Goal: Information Seeking & Learning: Learn about a topic

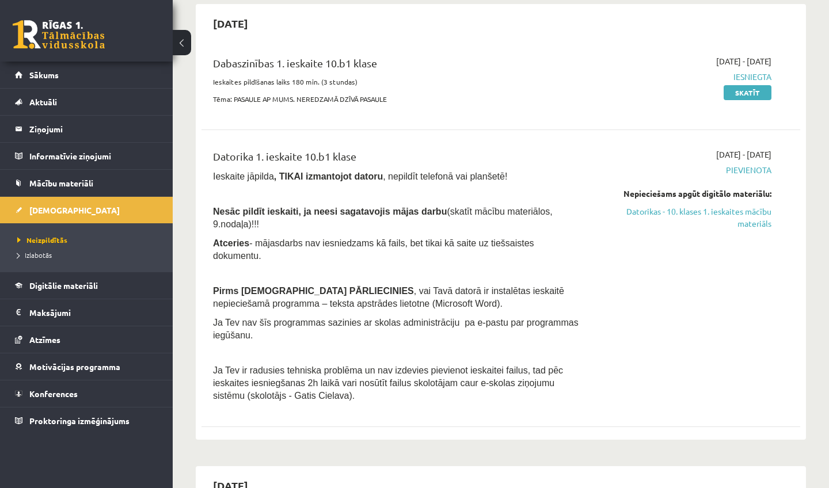
scroll to position [109, 0]
click at [679, 210] on link "Datorikas - 10. klases 1. ieskaites mācību materiāls" at bounding box center [684, 218] width 174 height 24
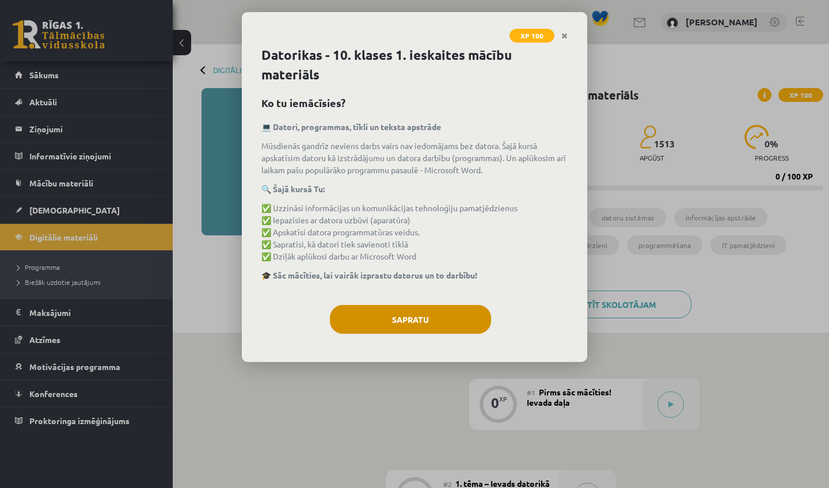
click at [385, 321] on button "Sapratu" at bounding box center [410, 319] width 161 height 29
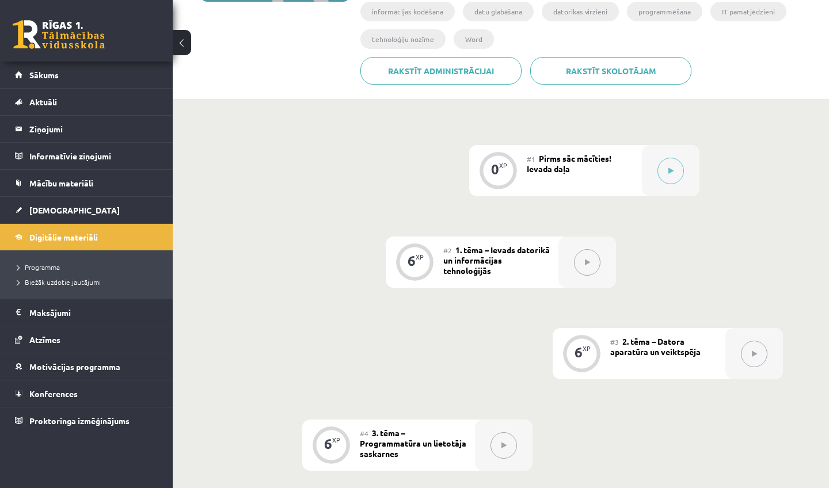
scroll to position [226, 0]
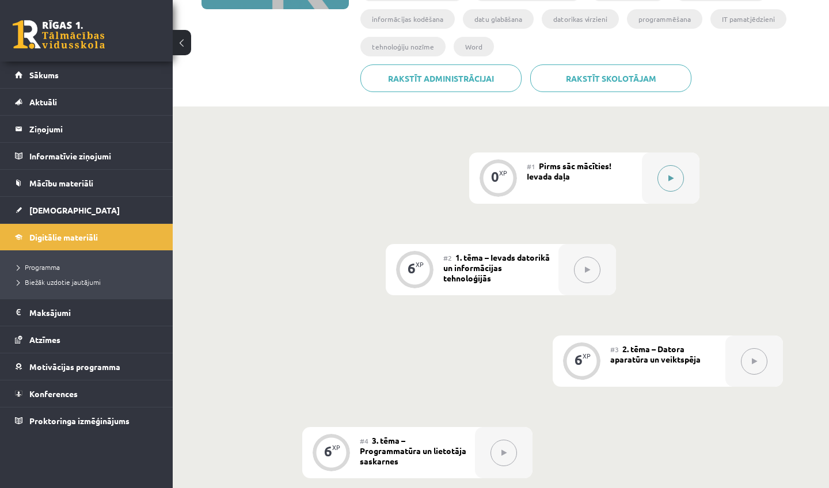
click at [669, 177] on icon at bounding box center [671, 178] width 5 height 7
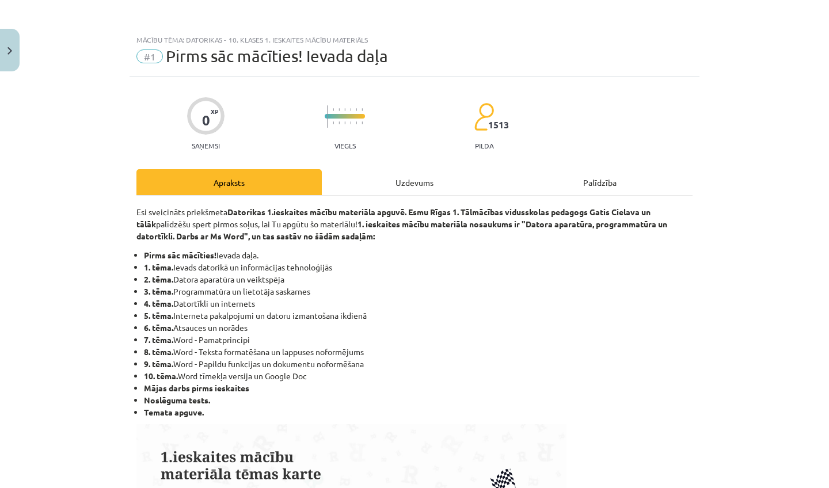
click at [404, 181] on div "Uzdevums" at bounding box center [414, 182] width 185 height 26
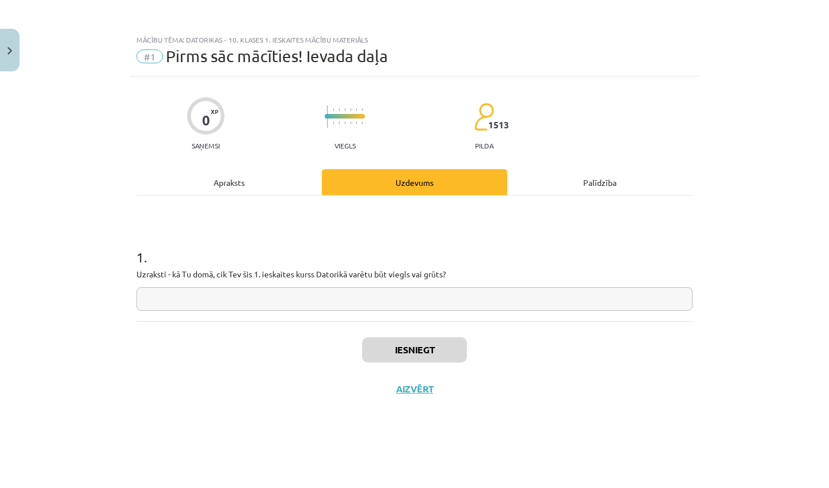
click at [248, 306] on input "text" at bounding box center [414, 299] width 556 height 24
click at [220, 180] on div "Apraksts" at bounding box center [228, 182] width 185 height 26
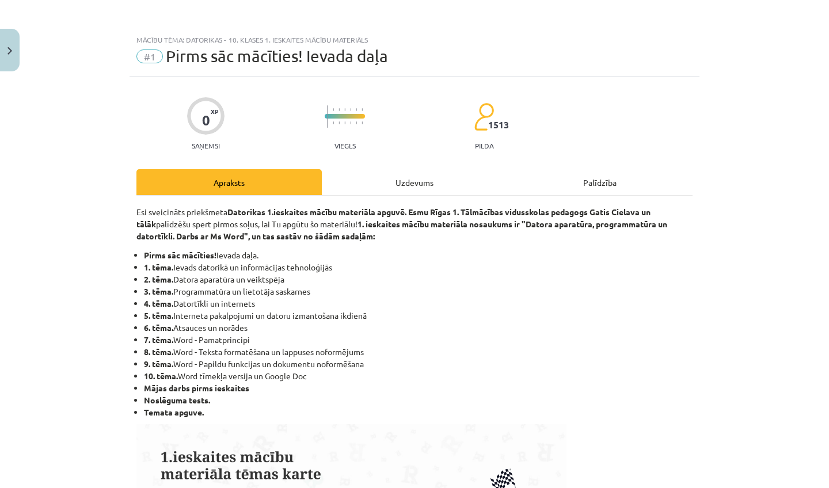
click at [422, 179] on div "Uzdevums" at bounding box center [414, 182] width 185 height 26
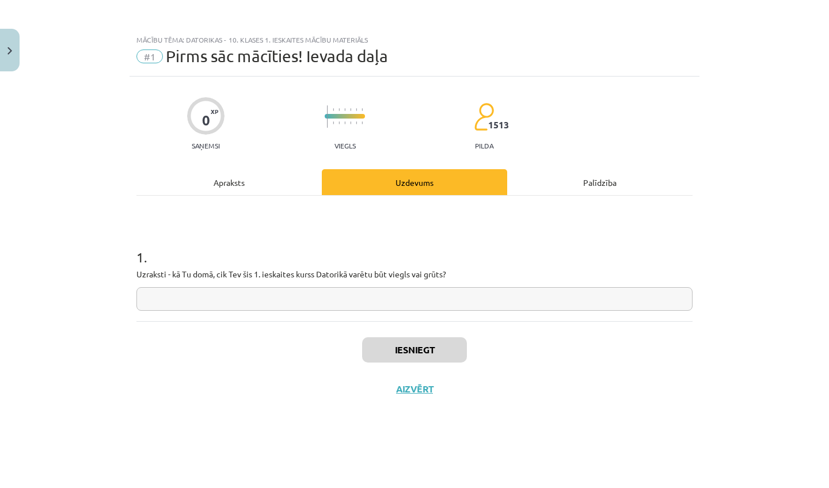
click at [382, 287] on input "text" at bounding box center [414, 299] width 556 height 24
type input "**********"
click at [421, 350] on button "Iesniegt" at bounding box center [414, 349] width 105 height 25
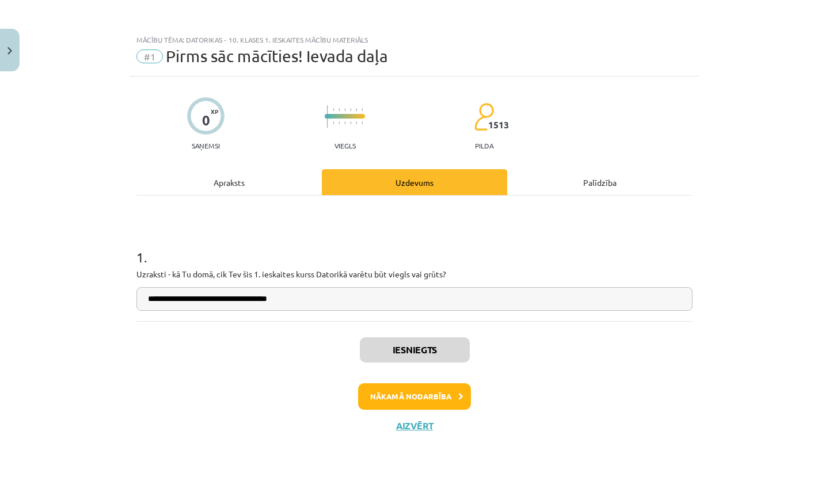
click at [423, 400] on button "Nākamā nodarbība" at bounding box center [414, 397] width 113 height 26
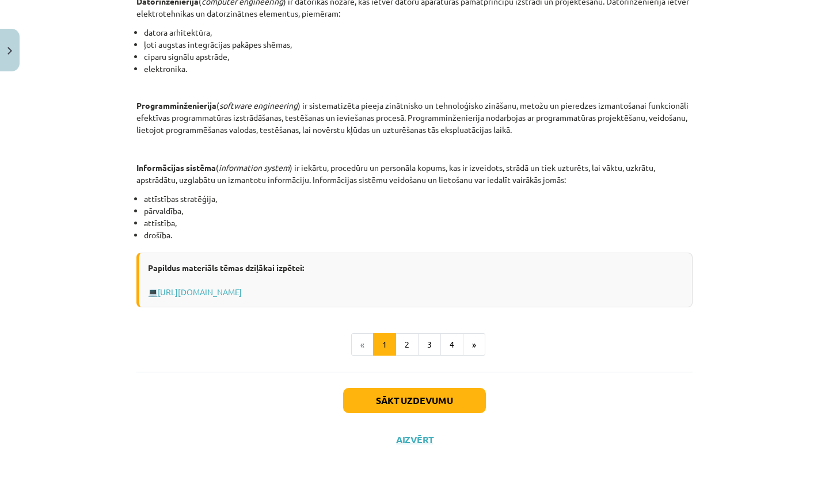
scroll to position [498, 0]
click at [424, 399] on button "Sākt uzdevumu" at bounding box center [414, 400] width 143 height 25
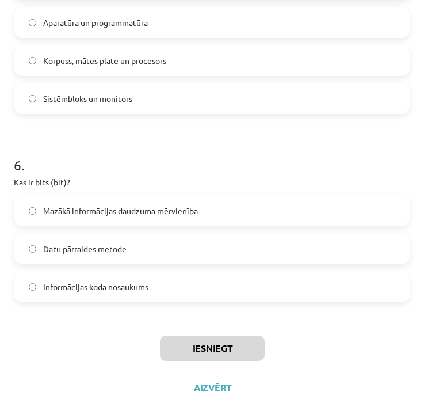
scroll to position [735, 0]
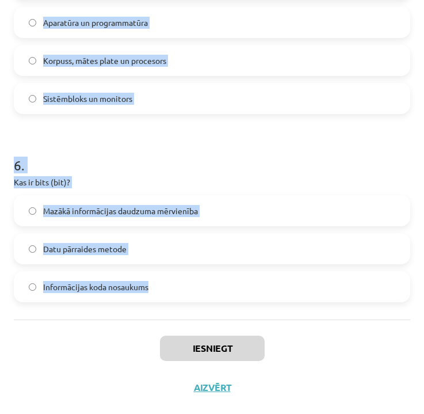
drag, startPoint x: 17, startPoint y: 256, endPoint x: 176, endPoint y: 287, distance: 161.8
copy form "1 . Kas ir algoritms? Datu apstrādes ierīce Programmēšanas valoda Noteikta darb…"
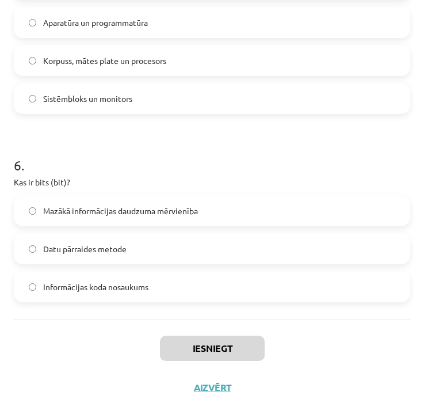
click at [325, 371] on div "Iesniegt Aizvērt" at bounding box center [212, 360] width 397 height 81
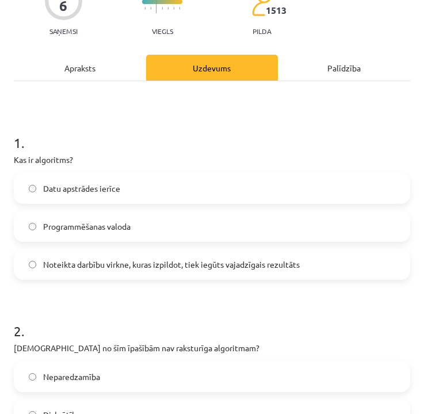
scroll to position [154, 0]
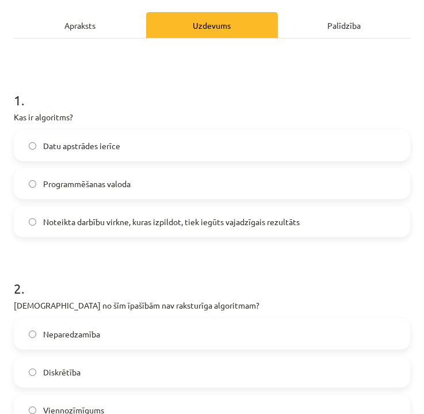
click at [256, 218] on span "Noteikta darbību virkne, kuras izpildot, tiek iegūts vajadzīgais rezultāts" at bounding box center [171, 222] width 257 height 12
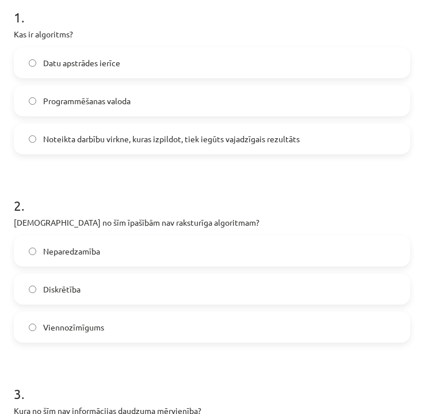
scroll to position [243, 0]
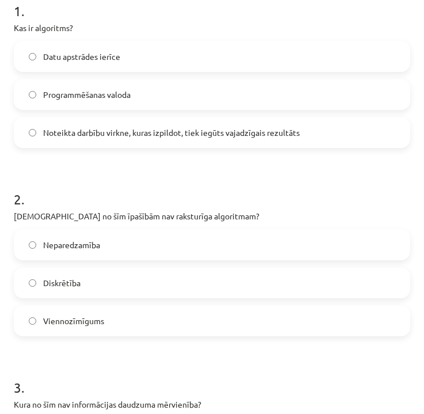
click at [151, 242] on label "Neparedzamība" at bounding box center [212, 244] width 394 height 29
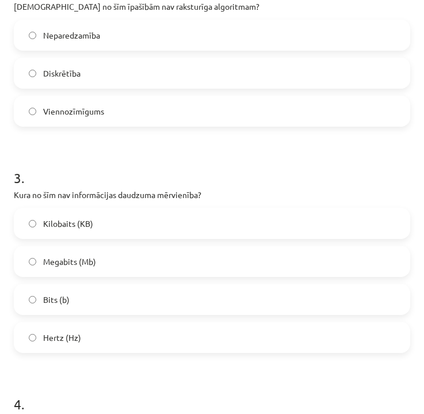
scroll to position [463, 0]
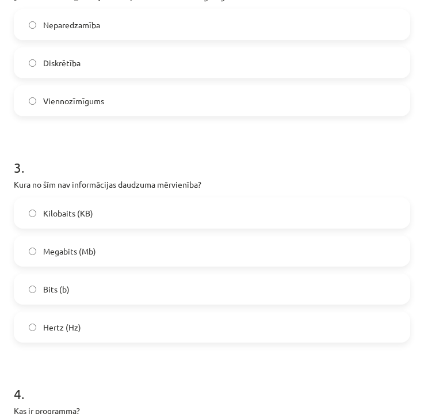
click at [112, 321] on label "Hertz (Hz)" at bounding box center [212, 327] width 394 height 29
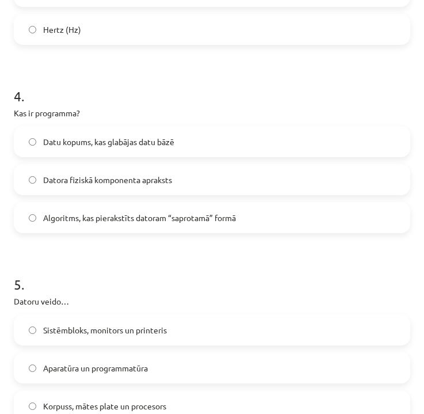
scroll to position [761, 0]
click at [227, 212] on span "Algoritms, kas pierakstīts datoram “saprotamā” formā" at bounding box center [139, 217] width 193 height 12
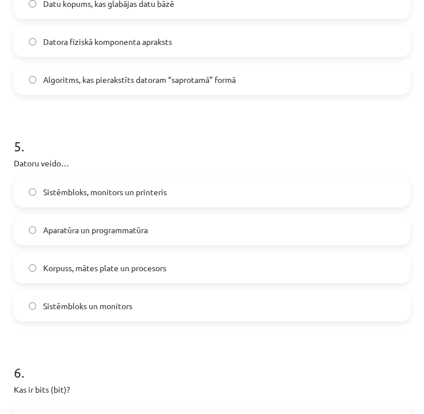
scroll to position [904, 0]
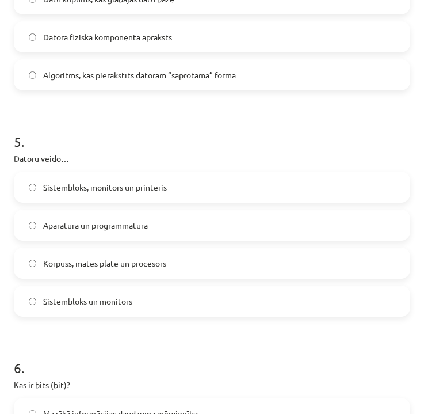
click at [114, 221] on span "Aparatūra un programmatūra" at bounding box center [95, 225] width 105 height 12
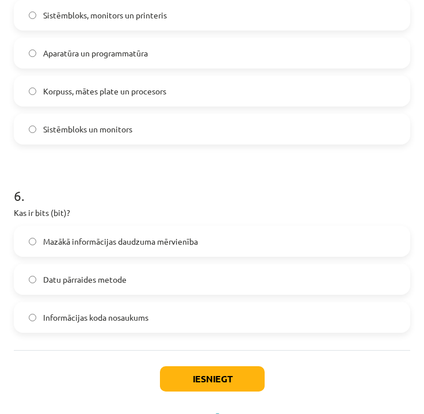
scroll to position [1085, 0]
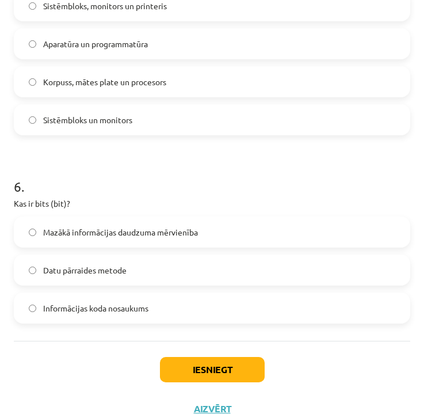
click at [118, 230] on span "Mazākā informācijas daudzuma mērvienība" at bounding box center [120, 232] width 155 height 12
click at [213, 376] on button "Iesniegt" at bounding box center [212, 369] width 105 height 25
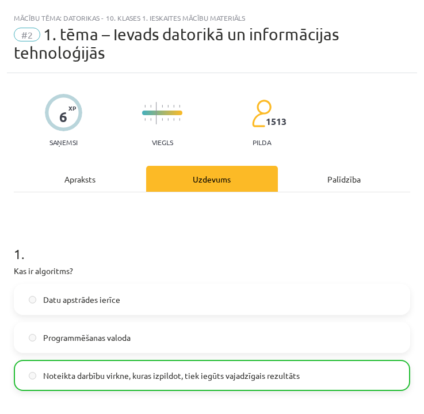
scroll to position [0, 0]
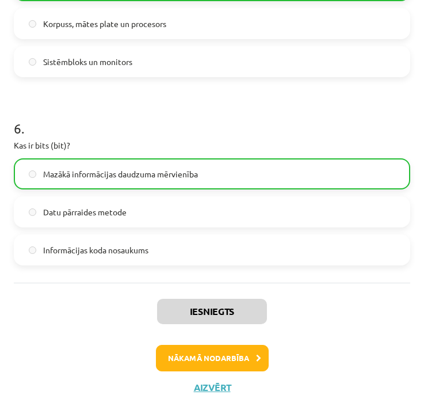
click at [189, 356] on button "Nākamā nodarbība" at bounding box center [212, 358] width 113 height 26
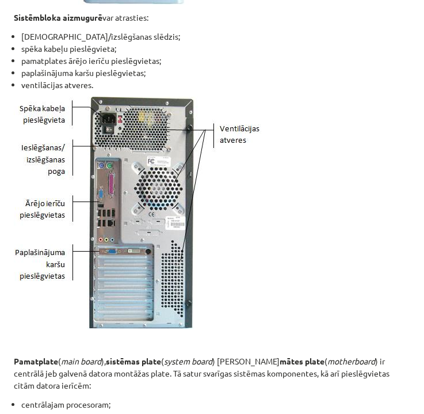
scroll to position [7, 0]
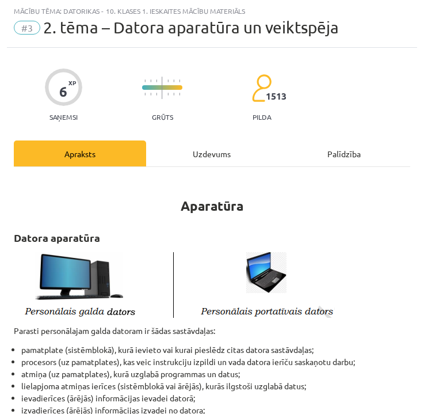
click at [214, 154] on div "Uzdevums" at bounding box center [212, 154] width 132 height 26
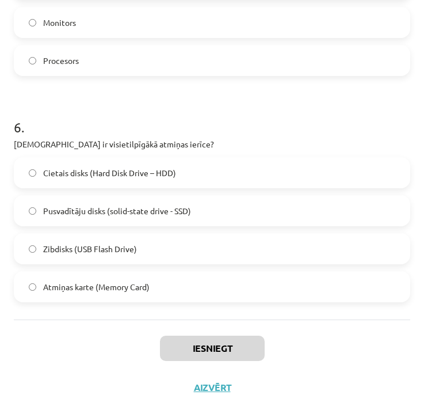
scroll to position [1028, 0]
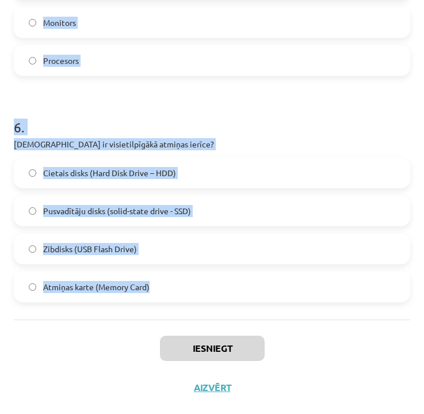
drag, startPoint x: 14, startPoint y: 181, endPoint x: 168, endPoint y: 283, distance: 184.8
copy form "Kuru ierīci lietosi lai vecu teksta dokumentu pārvēstu par rediģējamu Word doku…"
click at [335, 360] on div "Iesniegt Aizvērt" at bounding box center [212, 360] width 397 height 81
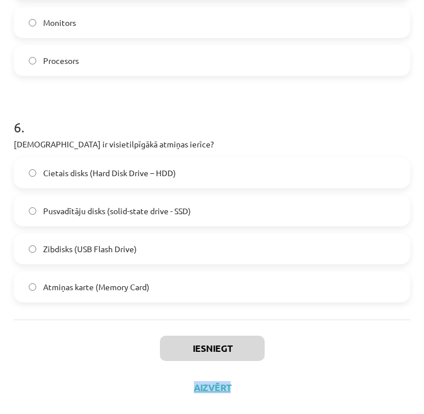
click at [335, 360] on div "Iesniegt Aizvērt" at bounding box center [212, 360] width 397 height 81
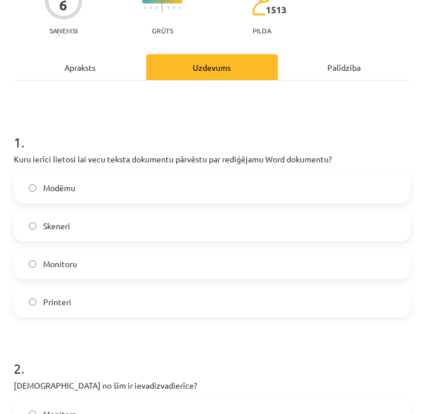
scroll to position [111, 0]
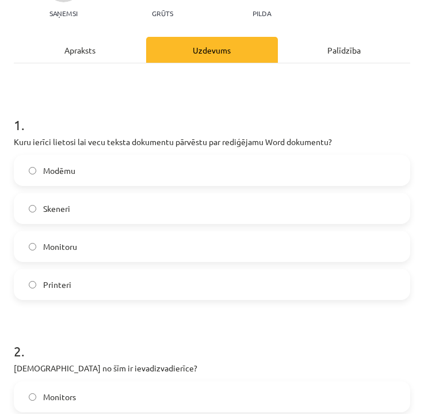
click at [161, 206] on label "Skeneri" at bounding box center [212, 208] width 394 height 29
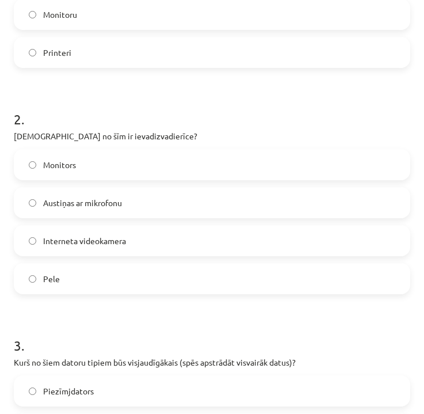
scroll to position [350, 0]
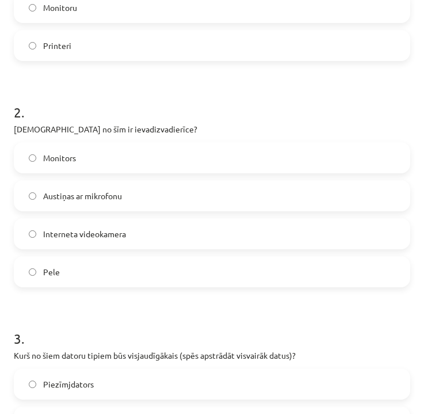
click at [116, 194] on span "Austiņas ar mikrofonu" at bounding box center [82, 196] width 79 height 12
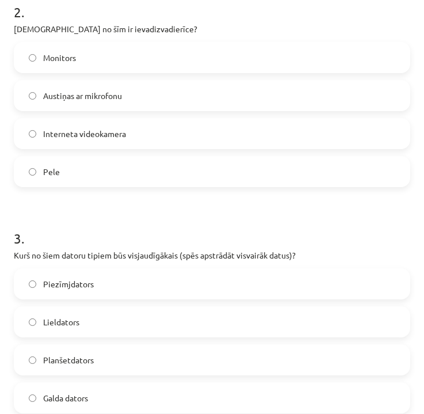
scroll to position [478, 0]
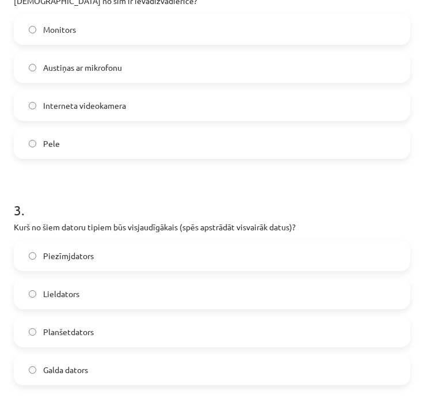
click at [96, 286] on label "Lieldators" at bounding box center [212, 293] width 394 height 29
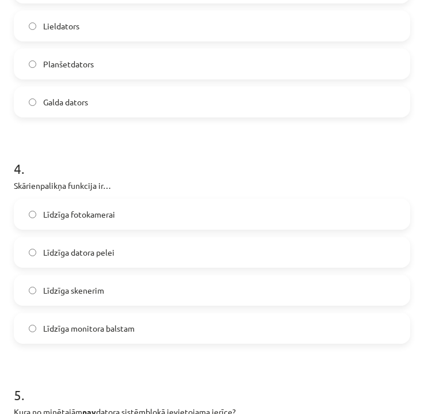
scroll to position [752, 0]
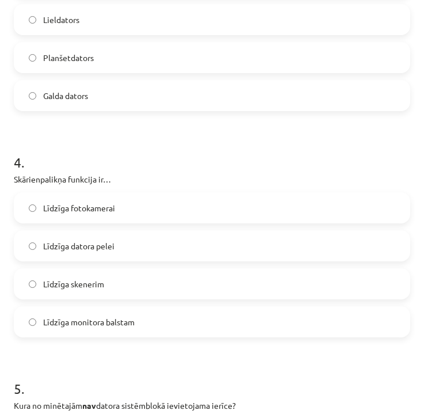
click at [118, 242] on label "Līdzīga datora pelei" at bounding box center [212, 245] width 394 height 29
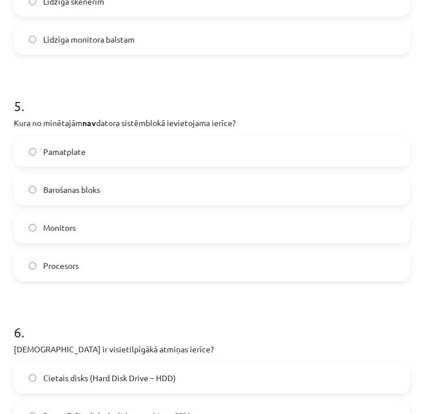
scroll to position [1036, 0]
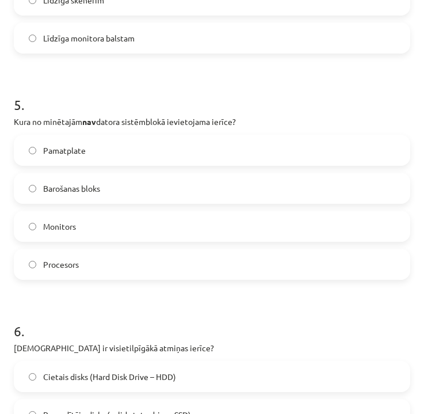
click at [183, 221] on label "Monitors" at bounding box center [212, 226] width 394 height 29
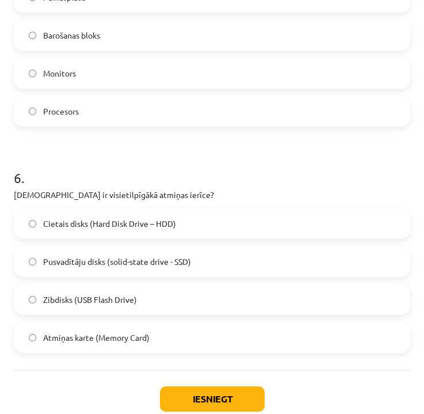
scroll to position [1190, 0]
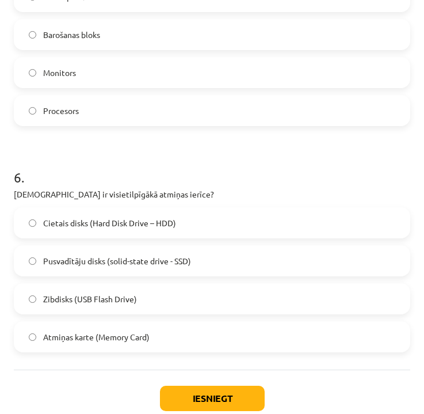
click at [75, 225] on span "Cietais disks (Hard Disk Drive – HDD)" at bounding box center [109, 223] width 133 height 12
click at [196, 394] on button "Iesniegt" at bounding box center [212, 398] width 105 height 25
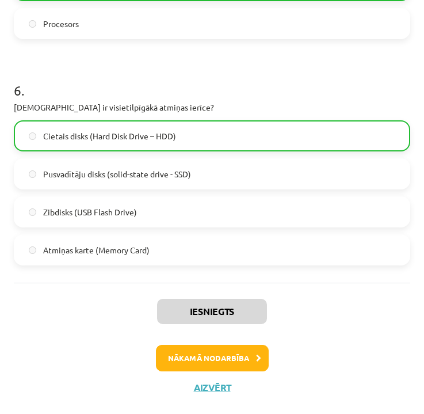
click at [215, 356] on button "Nākamā nodarbība" at bounding box center [212, 358] width 113 height 26
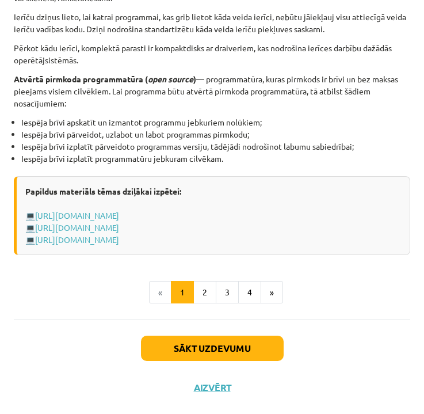
scroll to position [1258, 0]
click at [252, 344] on button "Sākt uzdevumu" at bounding box center [212, 348] width 143 height 25
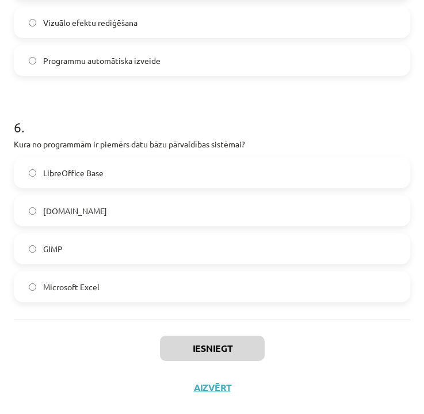
scroll to position [1466, 0]
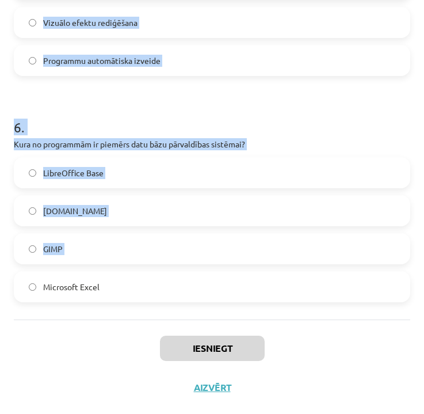
drag, startPoint x: 14, startPoint y: 232, endPoint x: 127, endPoint y: 279, distance: 122.1
copy form "1 . Kas ir datorprogramma? Instrukciju kopa, kas nosaka operāciju secību datorā…"
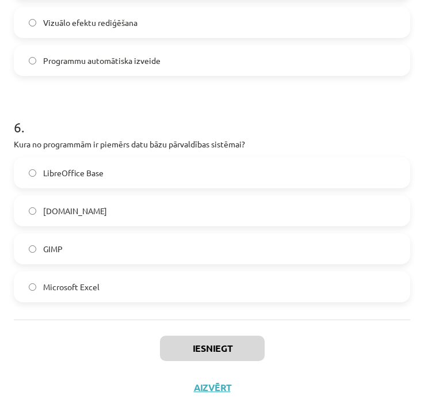
drag, startPoint x: 43, startPoint y: 285, endPoint x: 112, endPoint y: 285, distance: 69.1
click at [112, 285] on label "Microsoft Excel" at bounding box center [212, 286] width 394 height 29
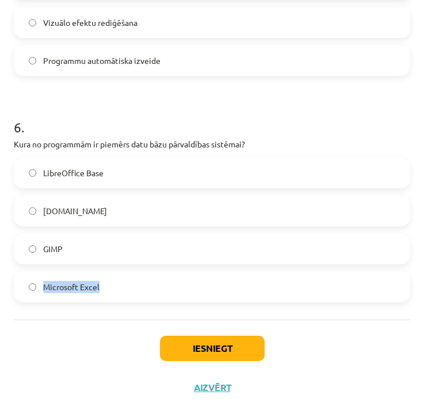
copy span "Microsoft Excel"
click at [363, 346] on div "Iesniegt Aizvērt" at bounding box center [212, 360] width 397 height 81
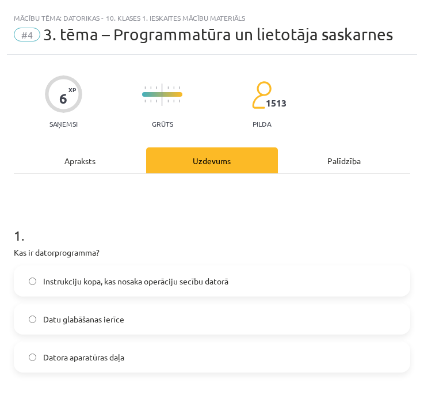
scroll to position [0, 0]
click at [201, 283] on span "Instrukciju kopa, kas nosaka operāciju secību datorā" at bounding box center [135, 281] width 185 height 12
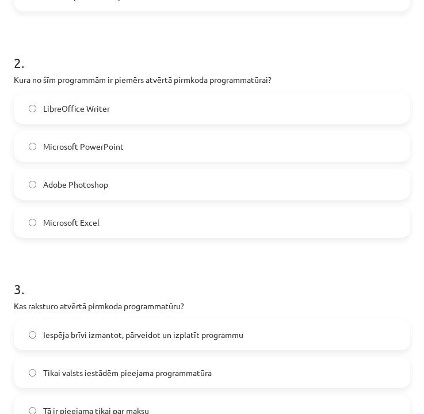
scroll to position [363, 0]
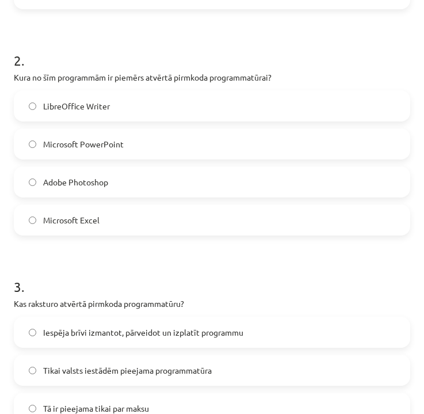
click at [109, 104] on span "LibreOffice Writer" at bounding box center [76, 106] width 67 height 12
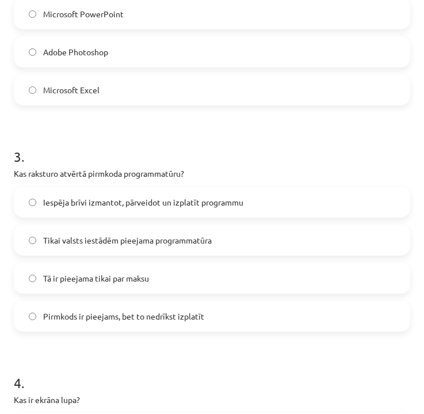
scroll to position [499, 0]
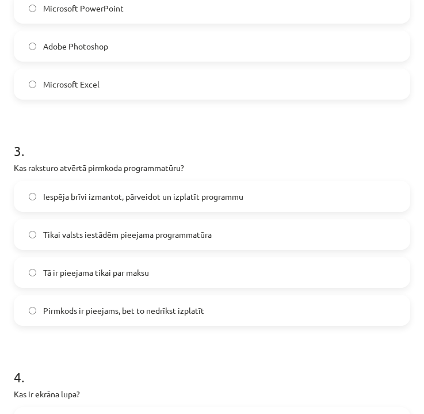
click at [96, 199] on span "Iespēja brīvi izmantot, pārveidot un izplatīt programmu" at bounding box center [143, 197] width 200 height 12
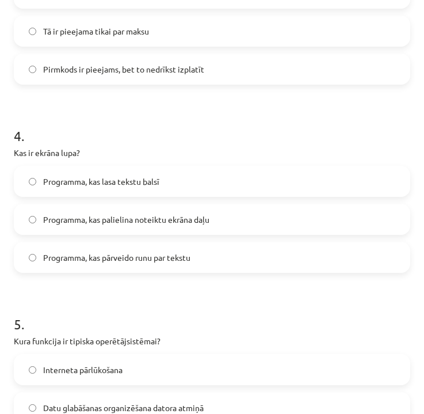
scroll to position [746, 0]
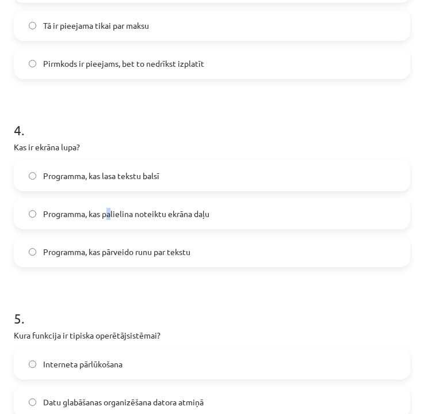
click at [111, 211] on span "Programma, kas palielina noteiktu ekrāna daļu" at bounding box center [126, 214] width 166 height 12
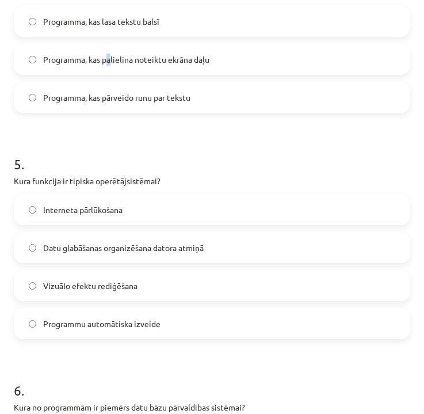
scroll to position [903, 0]
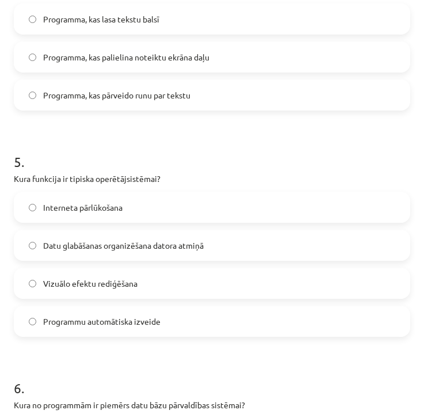
click at [126, 249] on span "Datu glabāšanas organizēšana datora atmiņā" at bounding box center [123, 246] width 161 height 12
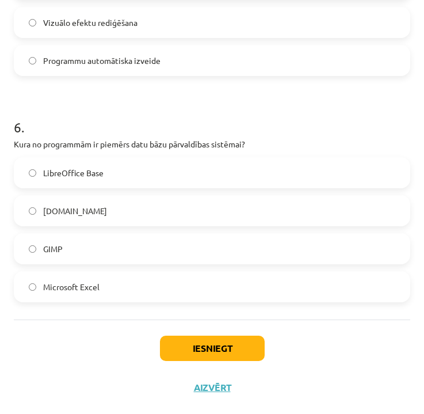
scroll to position [1166, 0]
click at [166, 172] on label "LibreOffice Base" at bounding box center [212, 172] width 394 height 29
click at [225, 347] on button "Iesniegt" at bounding box center [212, 348] width 105 height 25
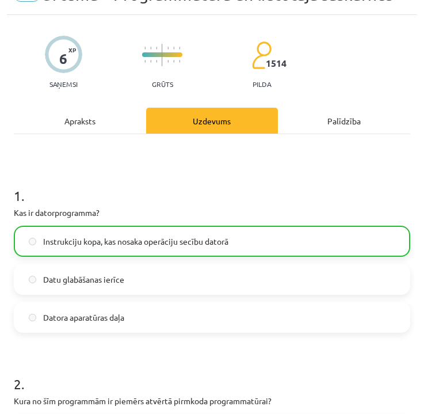
scroll to position [0, 0]
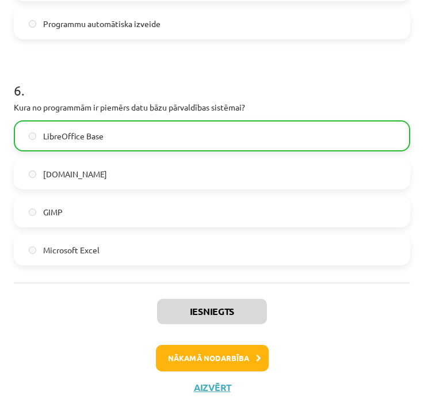
click at [205, 355] on button "Nākamā nodarbība" at bounding box center [212, 358] width 113 height 26
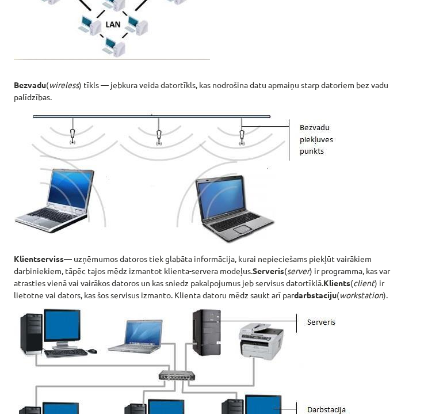
scroll to position [934, 0]
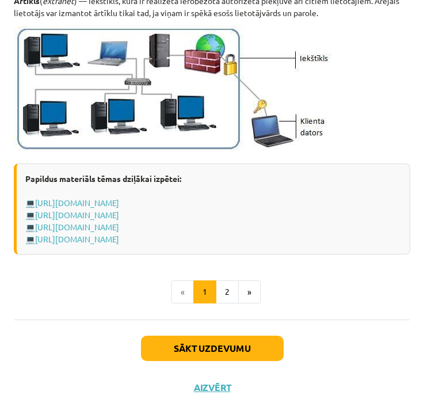
click at [227, 349] on button "Sākt uzdevumu" at bounding box center [212, 348] width 143 height 25
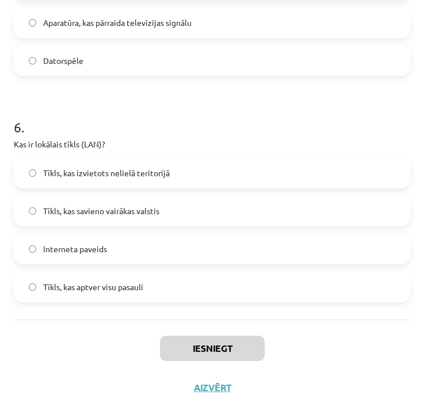
scroll to position [1870, 0]
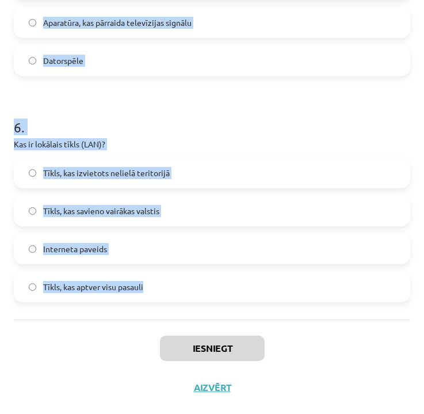
drag, startPoint x: 16, startPoint y: 235, endPoint x: 154, endPoint y: 289, distance: 149.0
copy form "1 . Kas ir hipersaite (hyperlink)? Datortīklu kabeļu sistēma Datu glabāšanas ie…"
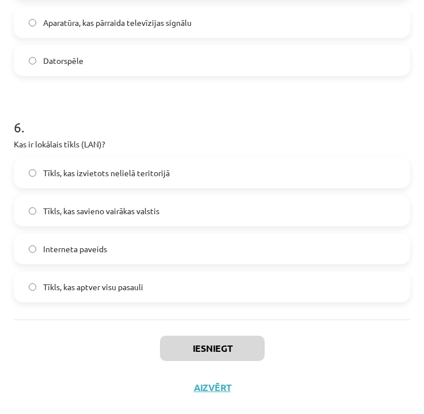
click at [295, 356] on div "Iesniegt Aizvērt" at bounding box center [212, 360] width 397 height 81
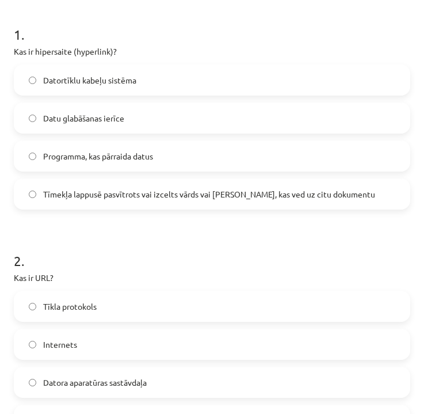
scroll to position [202, 0]
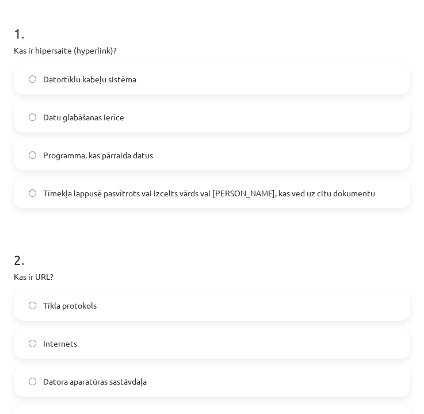
click at [81, 187] on span "Tīmekļa lappusē pasvītrots vai izcelts vārds vai [PERSON_NAME], kas ved uz citu…" at bounding box center [209, 193] width 332 height 12
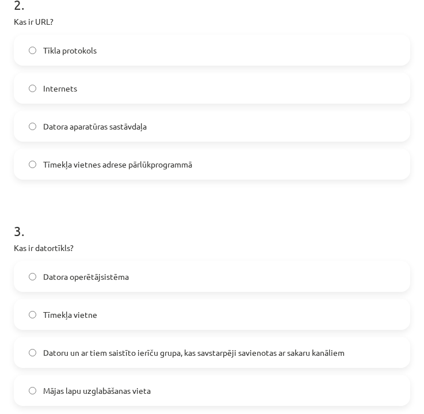
scroll to position [451, 0]
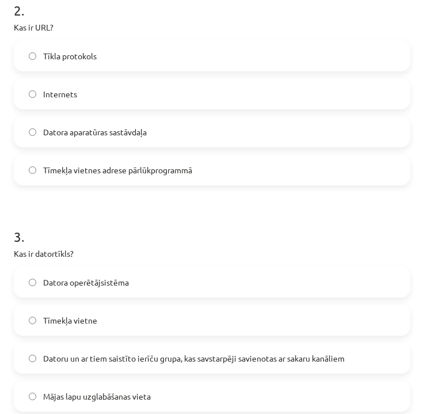
click at [137, 166] on span "Tīmekļa vietnes adrese pārlūkprogrammā" at bounding box center [117, 170] width 149 height 12
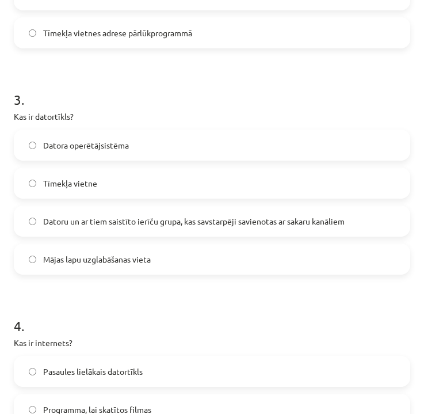
scroll to position [603, 0]
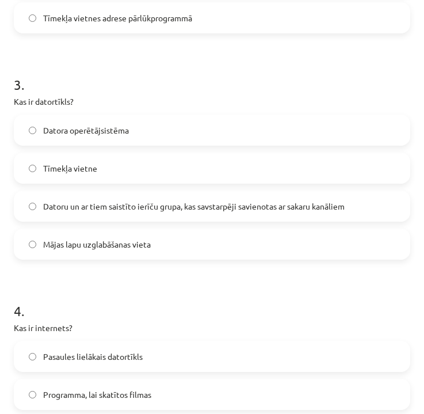
click at [236, 196] on label "Datoru un ar tiem saistīto ierīču grupa, kas savstarpēji savienotas ar sakaru k…" at bounding box center [212, 206] width 394 height 29
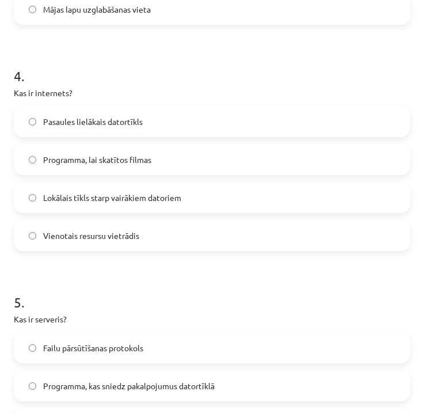
scroll to position [845, 0]
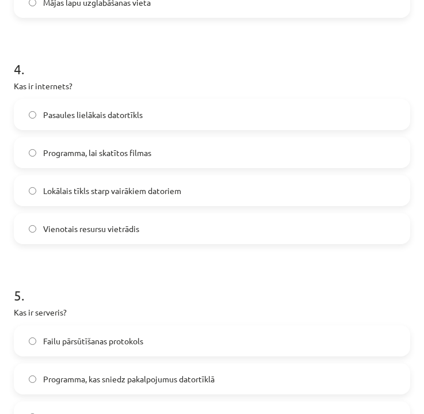
click at [98, 111] on span "Pasaules lielākais datortīkls" at bounding box center [93, 115] width 100 height 12
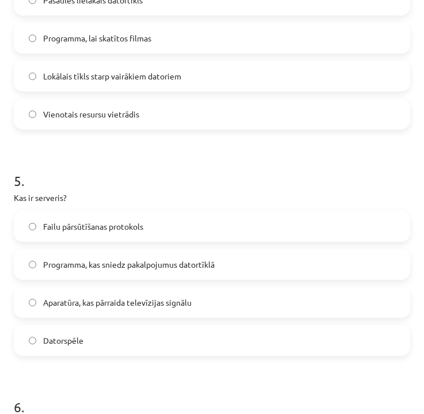
scroll to position [986, 0]
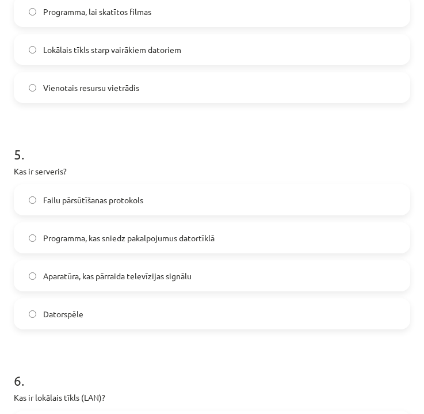
click at [145, 236] on span "Programma, kas sniedz pakalpojumus datortīklā" at bounding box center [129, 238] width 172 height 12
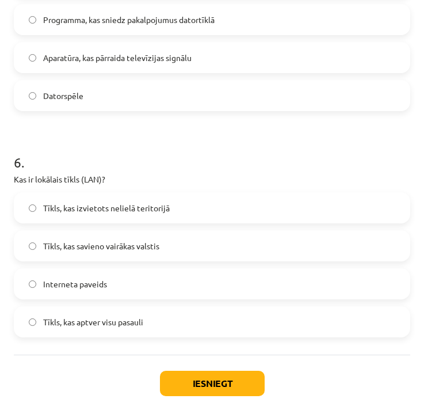
scroll to position [1205, 0]
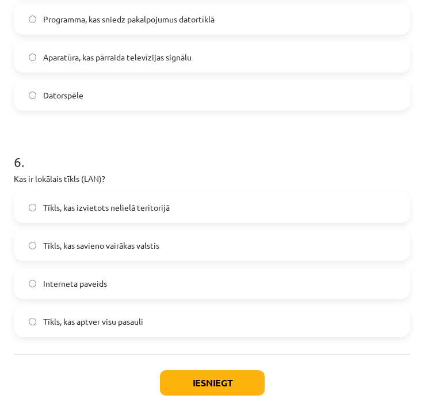
click at [125, 206] on span "Tīkls, kas izvietots nelielā teritorijā" at bounding box center [106, 208] width 127 height 12
click at [198, 384] on button "Iesniegt" at bounding box center [212, 382] width 105 height 25
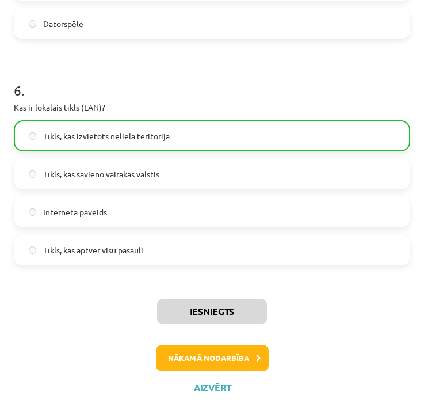
click at [215, 357] on button "Nākamā nodarbība" at bounding box center [212, 358] width 113 height 26
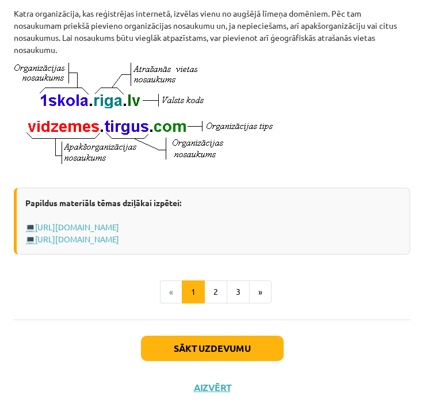
click at [215, 357] on button "Sākt uzdevumu" at bounding box center [212, 348] width 143 height 25
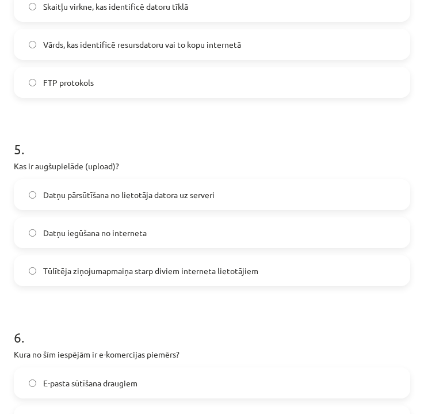
scroll to position [1184, 0]
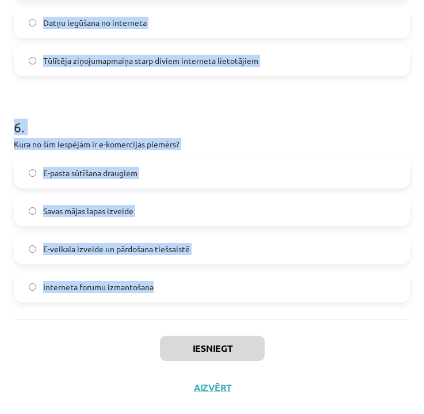
drag, startPoint x: 15, startPoint y: 195, endPoint x: 231, endPoint y: 287, distance: 234.8
copy form "Kura no šīm iespējām ir IP adrese? [URL][DOMAIN_NAME] 1234:abcd:5678 [DOMAIN_NA…"
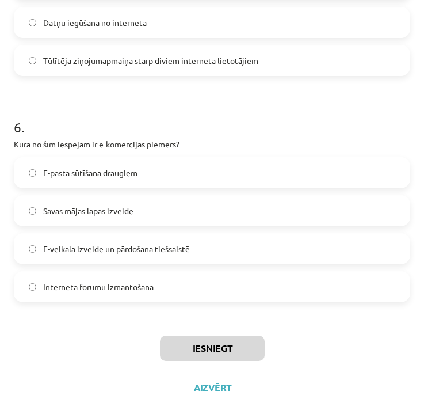
click at [301, 373] on div "Iesniegt Aizvērt" at bounding box center [212, 360] width 397 height 81
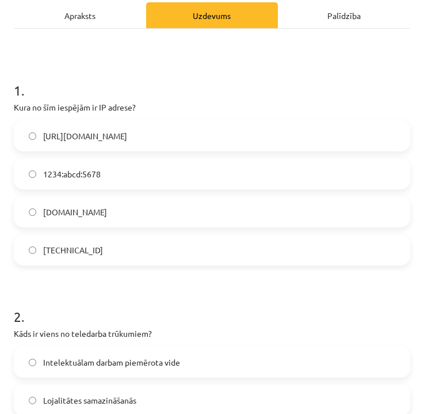
scroll to position [170, 0]
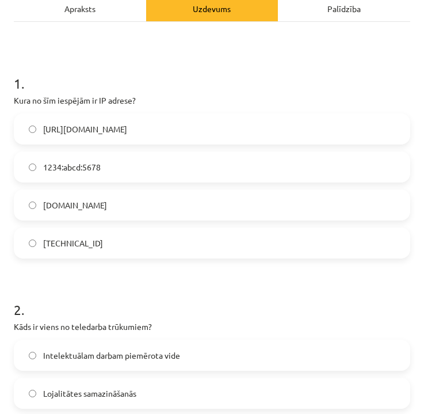
click at [77, 246] on span "[TECHNICAL_ID]" at bounding box center [73, 243] width 60 height 12
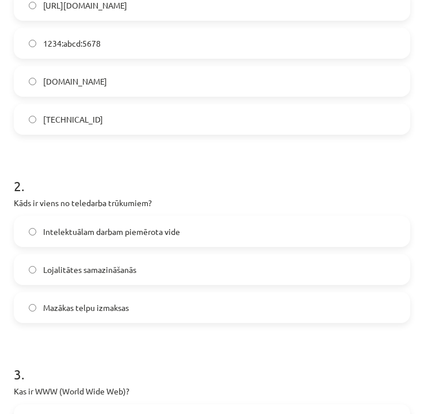
scroll to position [295, 0]
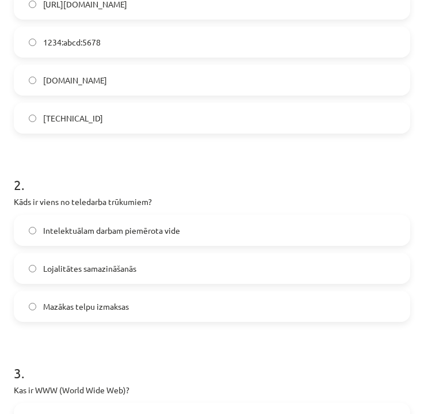
click at [141, 266] on label "Lojalitātes samazināšanās" at bounding box center [212, 268] width 394 height 29
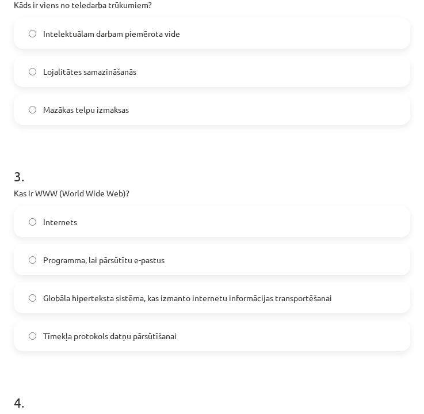
scroll to position [494, 0]
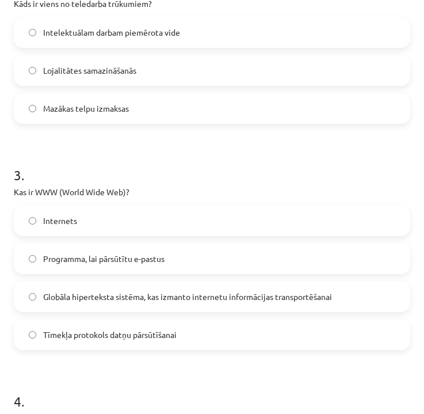
click at [139, 294] on span "Globāla hiperteksta sistēma, kas izmanto internetu informācijas transportēšanai" at bounding box center [187, 297] width 289 height 12
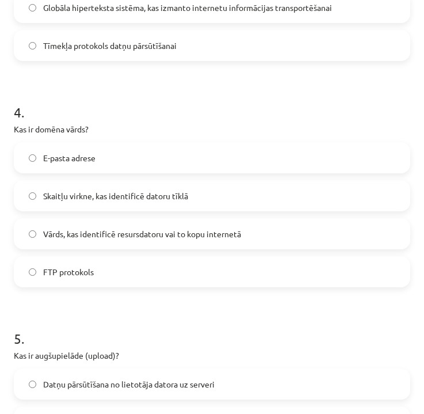
scroll to position [784, 0]
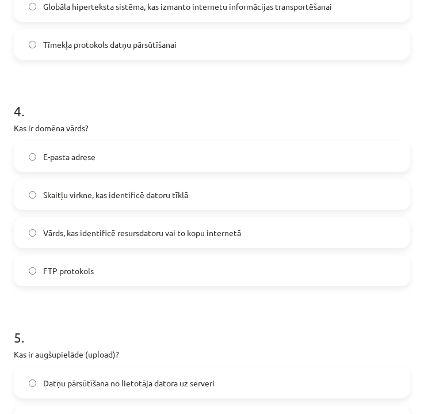
click at [217, 233] on span "Vārds, kas identificē resursdatoru vai to kopu internetā" at bounding box center [142, 233] width 198 height 12
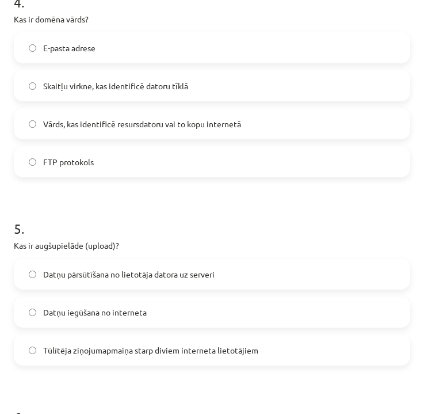
scroll to position [915, 0]
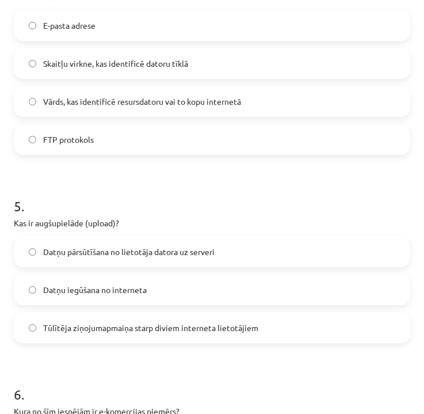
click at [170, 249] on span "Datņu pārsūtīšana no lietotāja datora uz serveri" at bounding box center [129, 252] width 172 height 12
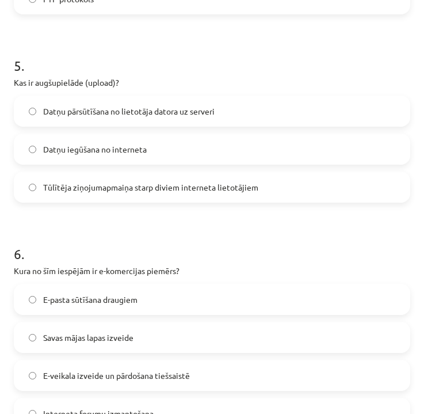
scroll to position [1061, 0]
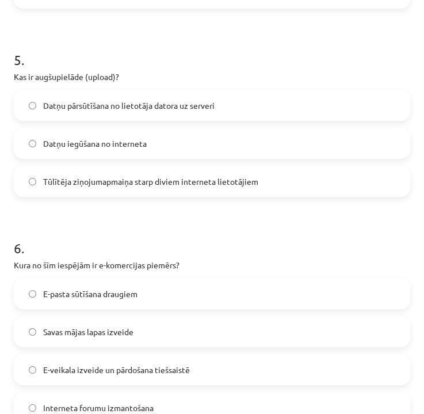
click at [143, 143] on span "Datņu iegūšana no interneta" at bounding box center [95, 144] width 104 height 12
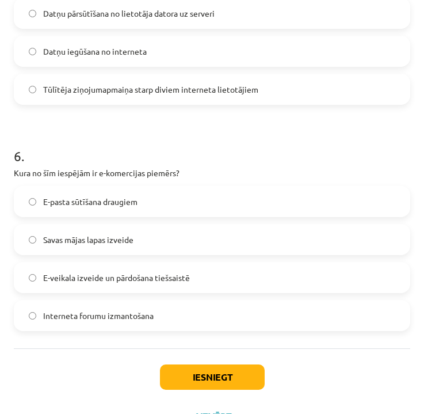
scroll to position [1160, 0]
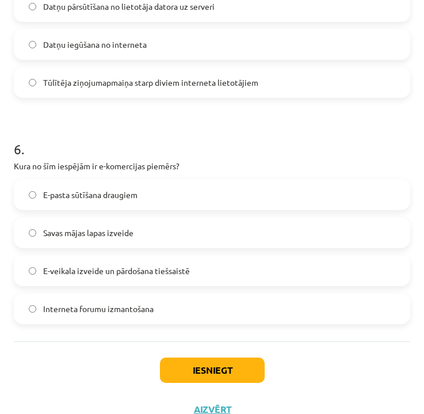
click at [121, 270] on span "E-veikala izveide un pārdošana tiešsaistē" at bounding box center [116, 271] width 147 height 12
click at [178, 369] on button "Iesniegt" at bounding box center [212, 370] width 105 height 25
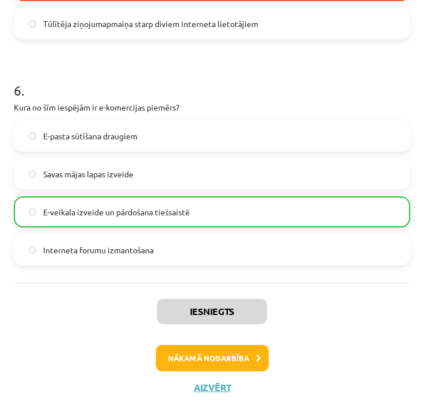
click at [225, 355] on button "Nākamā nodarbība" at bounding box center [212, 358] width 113 height 26
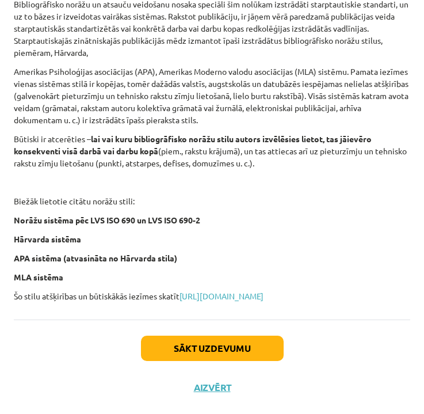
click at [225, 354] on button "Sākt uzdevumu" at bounding box center [212, 348] width 143 height 25
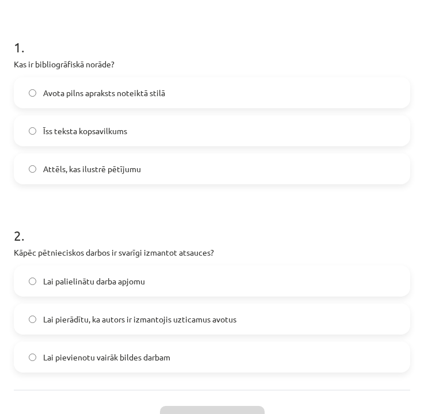
scroll to position [156, 0]
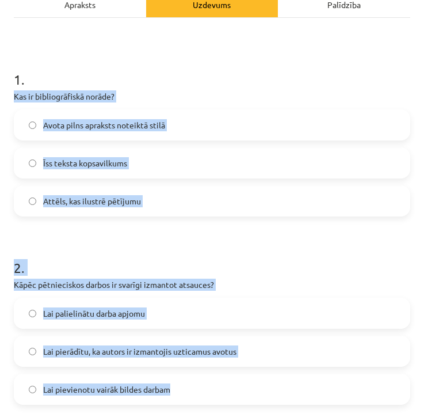
drag, startPoint x: 15, startPoint y: 98, endPoint x: 169, endPoint y: 401, distance: 339.9
click at [169, 401] on form "1 . Kas ir bibliogrāfiskā norāde? Avota pilns apraksts noteiktā stilā Īss tekst…" at bounding box center [212, 228] width 397 height 354
copy form "Kas ir bibliogrāfiskā norāde? Avota pilns apraksts noteiktā stilā Īss teksta ko…"
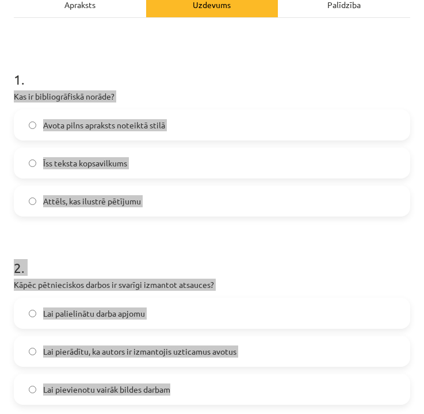
drag, startPoint x: 401, startPoint y: 382, endPoint x: 363, endPoint y: 312, distance: 80.1
click at [363, 312] on label "Lai palielinātu darba apjomu" at bounding box center [212, 313] width 394 height 29
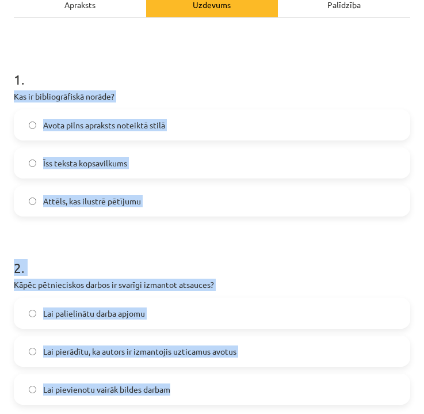
click at [364, 312] on label "Lai palielinātu darba apjomu" at bounding box center [212, 313] width 394 height 29
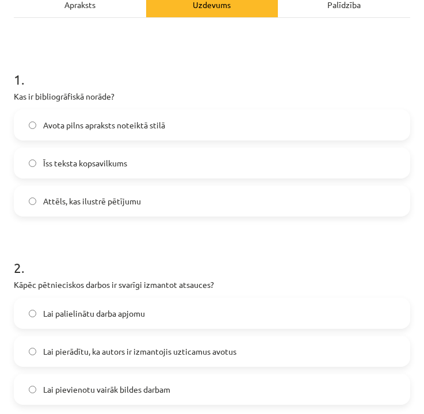
click at [315, 301] on label "Lai palielinātu darba apjomu" at bounding box center [212, 313] width 394 height 29
click at [73, 122] on span "Avota pilns apraksts noteiktā stilā" at bounding box center [104, 125] width 122 height 12
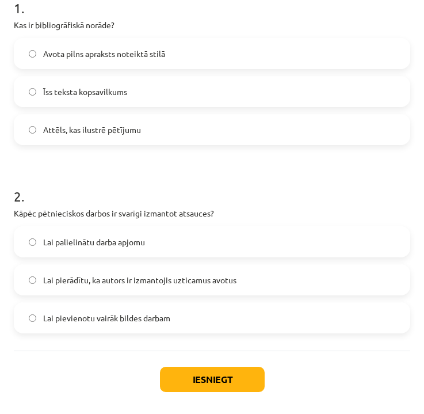
scroll to position [237, 0]
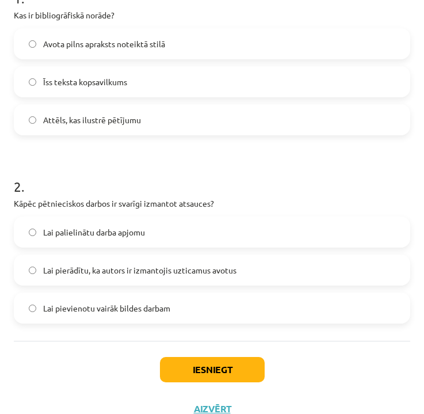
click at [170, 309] on span "Lai pievienotu vairāk bildes darbam" at bounding box center [106, 308] width 127 height 12
click at [225, 371] on button "Iesniegt" at bounding box center [212, 369] width 105 height 25
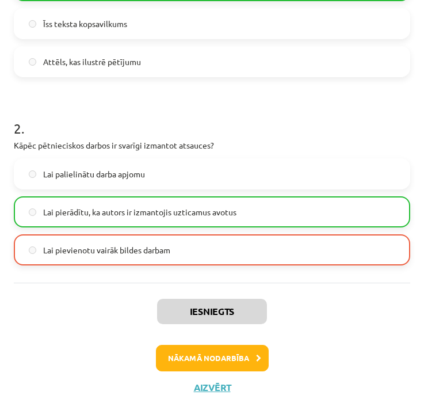
click at [238, 352] on button "Nākamā nodarbība" at bounding box center [212, 358] width 113 height 26
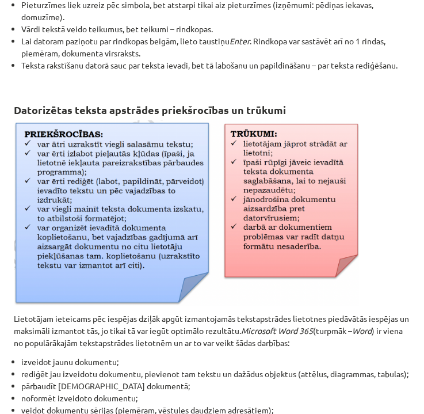
scroll to position [7, 0]
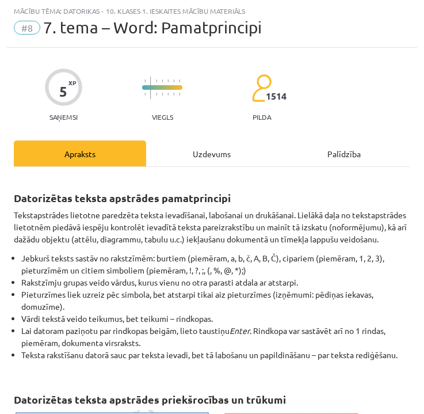
click at [222, 146] on div "Uzdevums" at bounding box center [212, 154] width 132 height 26
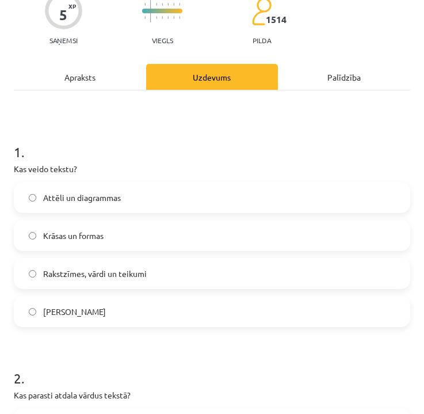
scroll to position [86, 0]
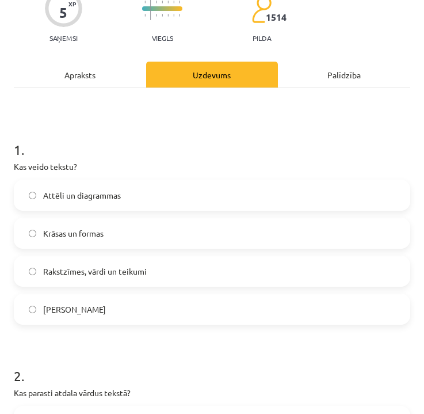
click at [92, 272] on span "Rakstzīmes, vārdi un teikumi" at bounding box center [95, 271] width 104 height 12
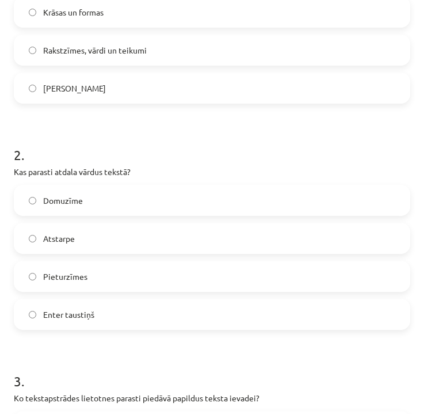
scroll to position [327, 0]
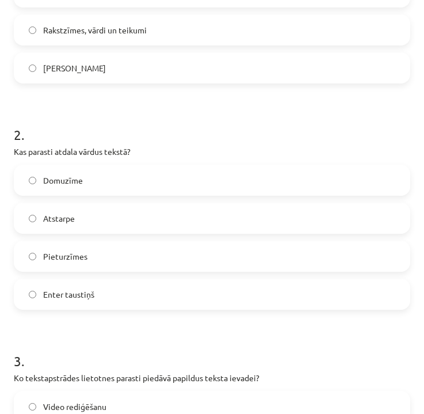
click at [80, 218] on label "Atstarpe" at bounding box center [212, 218] width 394 height 29
click at [86, 295] on span "Enter taustiņš" at bounding box center [68, 294] width 51 height 12
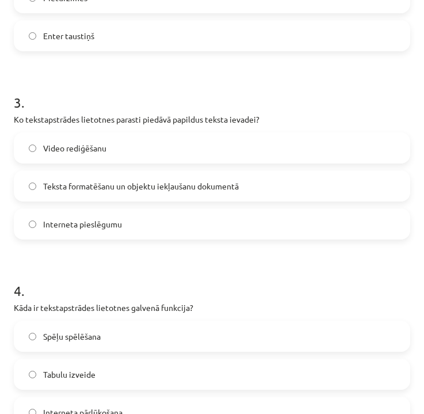
scroll to position [593, 0]
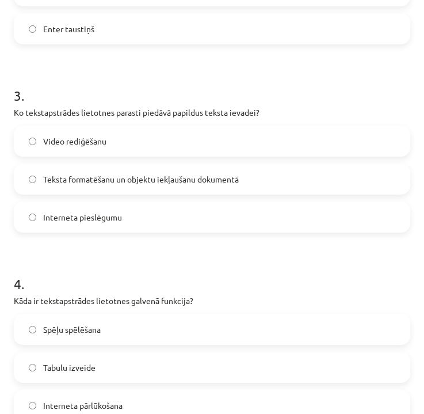
click at [62, 182] on span "Teksta formatēšanu un objektu iekļaušanu dokumentā" at bounding box center [141, 179] width 196 height 12
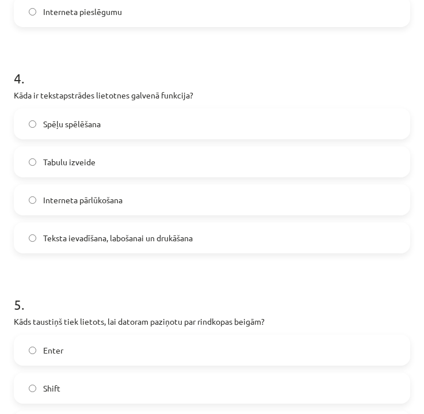
scroll to position [806, 0]
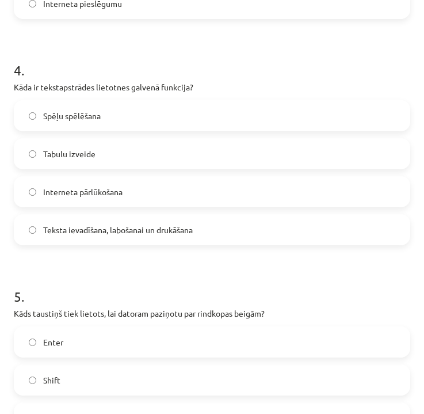
click at [115, 240] on label "Teksta ievadīšana, labošanai un drukāšana" at bounding box center [212, 229] width 394 height 29
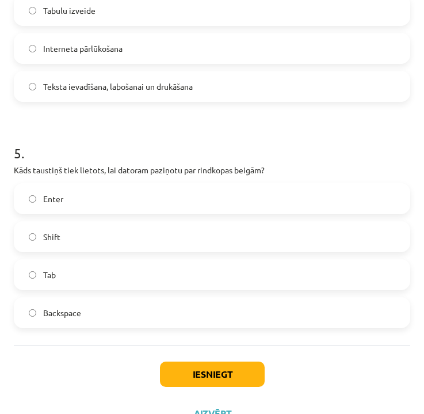
scroll to position [954, 0]
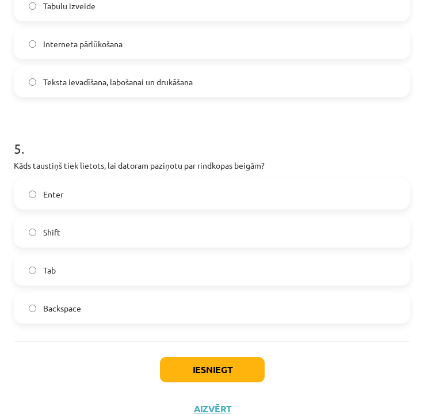
click at [79, 191] on label "Enter" at bounding box center [212, 194] width 394 height 29
click at [209, 370] on button "Iesniegt" at bounding box center [212, 369] width 105 height 25
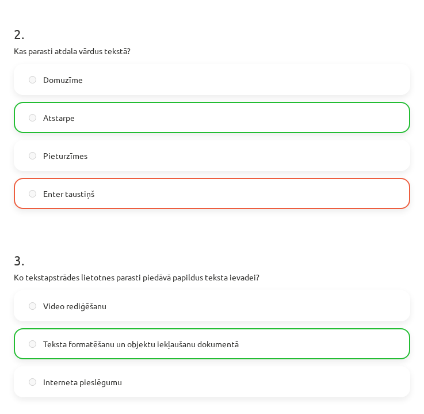
scroll to position [429, 0]
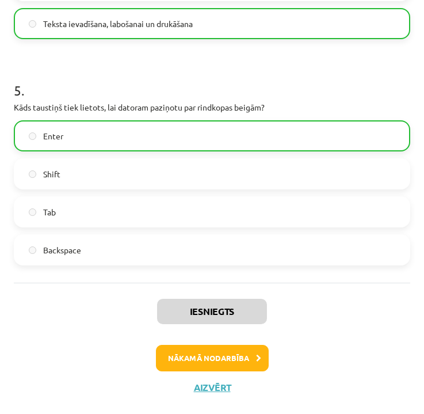
click at [223, 356] on button "Nākamā nodarbība" at bounding box center [212, 358] width 113 height 26
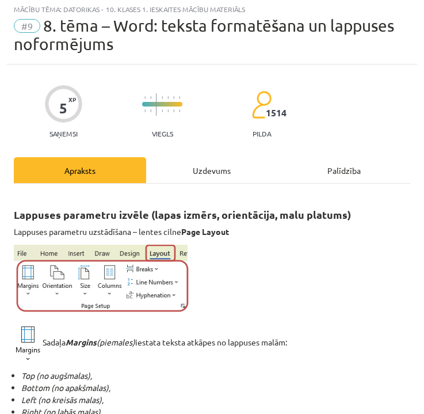
scroll to position [7, 0]
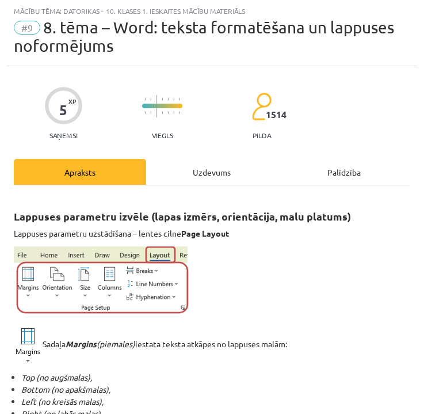
click at [208, 180] on div "Uzdevums" at bounding box center [212, 172] width 132 height 26
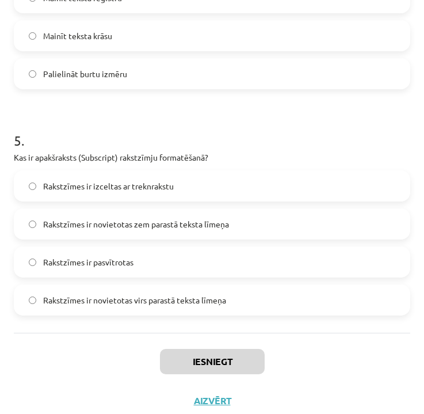
scroll to position [1045, 0]
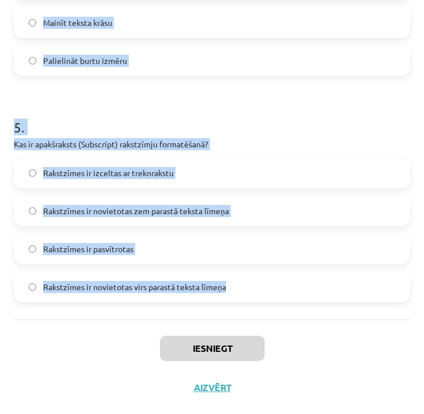
drag, startPoint x: 12, startPoint y: 125, endPoint x: 254, endPoint y: 285, distance: 290.5
copy form "Kura cilne ir [DEMOGRAPHIC_DATA], lai mainītu rakstzīmju fontu un lielumu? Revi…"
click at [314, 382] on div "Iesniegt Aizvērt" at bounding box center [212, 360] width 397 height 81
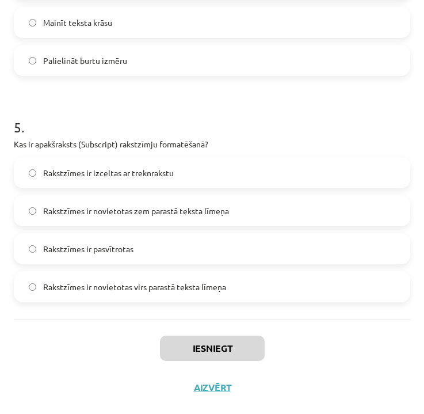
click at [314, 382] on div "Iesniegt Aizvērt" at bounding box center [212, 360] width 397 height 81
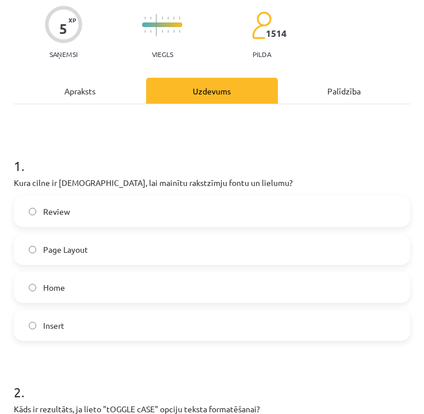
scroll to position [87, 0]
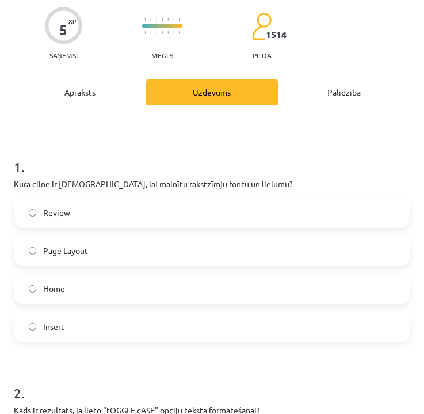
click at [60, 285] on span "Home" at bounding box center [54, 289] width 22 height 12
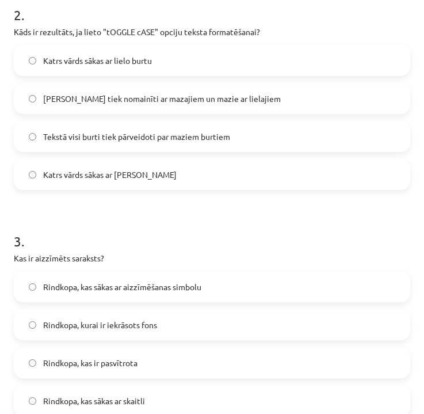
scroll to position [469, 0]
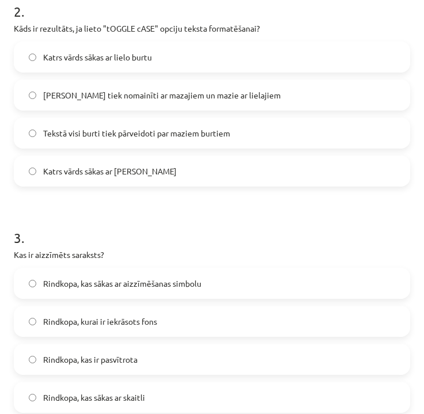
click at [111, 92] on span "[PERSON_NAME] tiek nomainīti ar mazajiem un mazie ar lielajiem" at bounding box center [162, 95] width 238 height 12
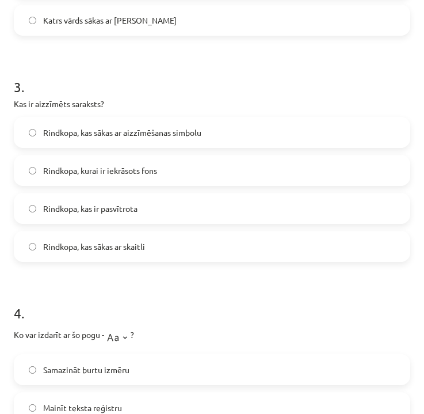
scroll to position [621, 0]
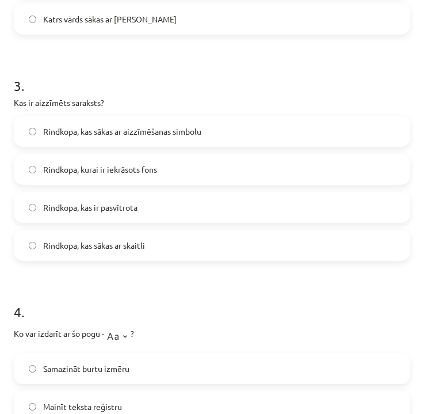
click at [132, 133] on span "Rindkopa, kas sākas ar aizzīmēšanas simbolu" at bounding box center [122, 132] width 158 height 12
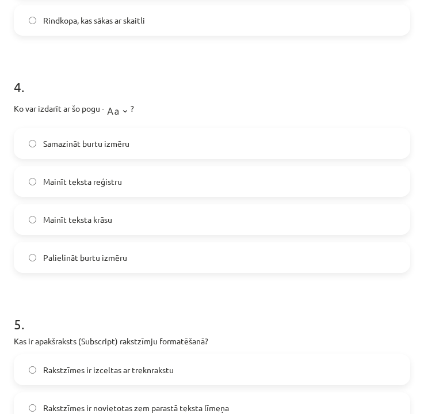
scroll to position [848, 0]
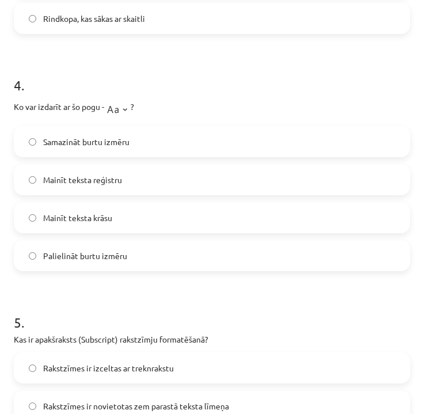
click at [100, 265] on label "Palielināt burtu izmēru" at bounding box center [212, 255] width 394 height 29
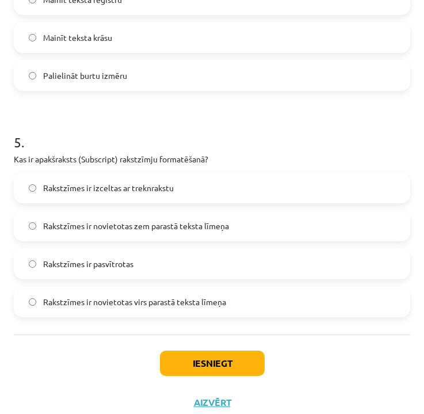
scroll to position [1029, 0]
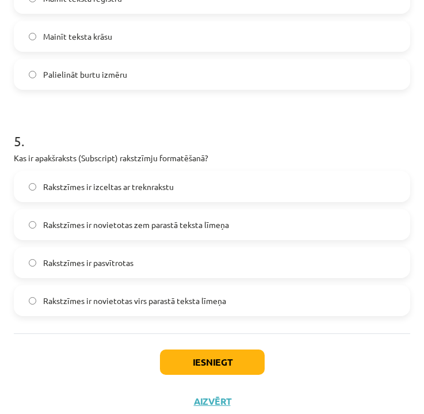
click at [152, 229] on span "Rakstzīmes ir novietotas zem parastā teksta līmeņa" at bounding box center [136, 225] width 186 height 12
click at [153, 305] on span "Rakstzīmes ir novietotas virs parastā teksta līmeņa" at bounding box center [134, 301] width 183 height 12
click at [126, 222] on span "Rakstzīmes ir novietotas zem parastā teksta līmeņa" at bounding box center [136, 225] width 186 height 12
click at [216, 362] on button "Iesniegt" at bounding box center [212, 362] width 105 height 25
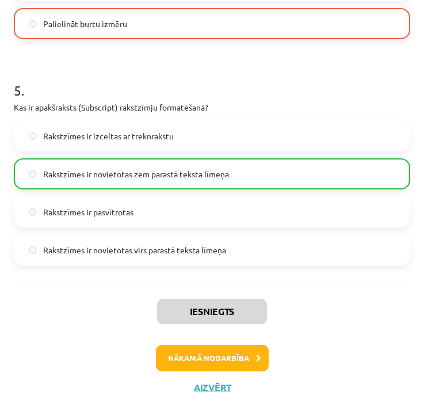
click at [223, 358] on button "Nākamā nodarbība" at bounding box center [212, 358] width 113 height 26
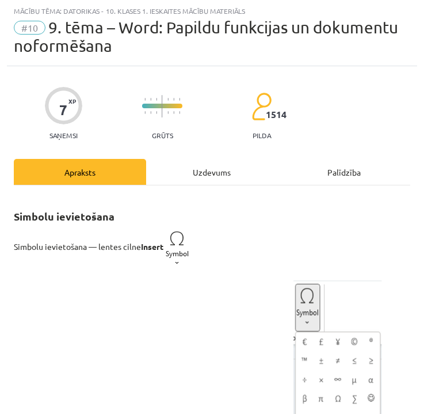
click at [211, 169] on div "Uzdevums" at bounding box center [212, 172] width 132 height 26
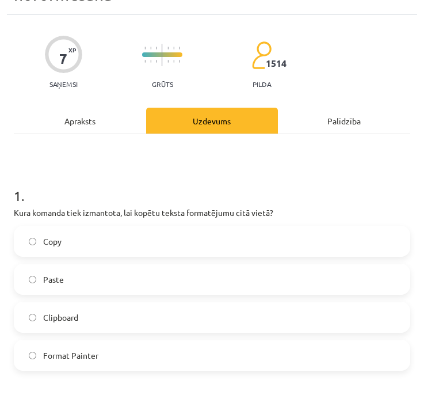
scroll to position [77, 0]
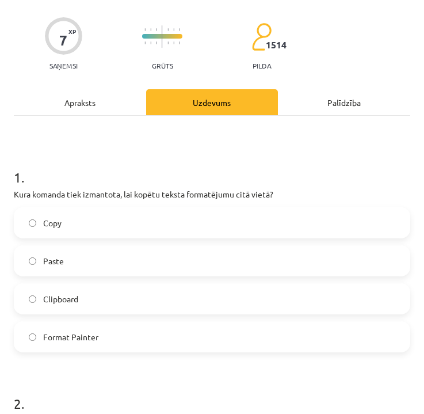
click at [61, 217] on span "Copy" at bounding box center [52, 223] width 18 height 12
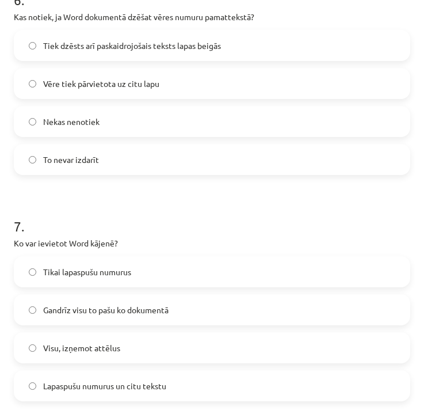
scroll to position [1410, 0]
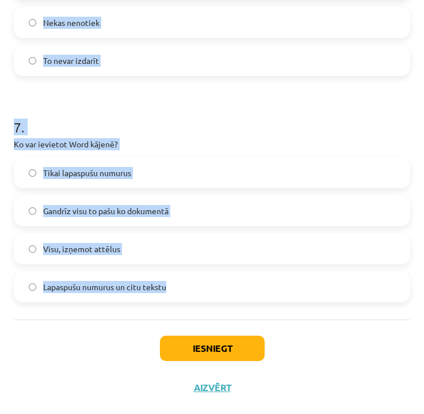
drag, startPoint x: 15, startPoint y: 195, endPoint x: 217, endPoint y: 290, distance: 222.8
copy form "Lore ipsumdo sita consectet, adi elitse doeius temporincid utla etdol? Magn Ali…"
click at [345, 362] on div "Iesniegt Aizvērt" at bounding box center [212, 360] width 397 height 81
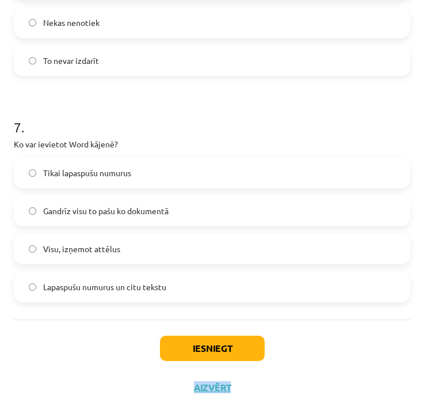
click at [345, 362] on div "Iesniegt Aizvērt" at bounding box center [212, 360] width 397 height 81
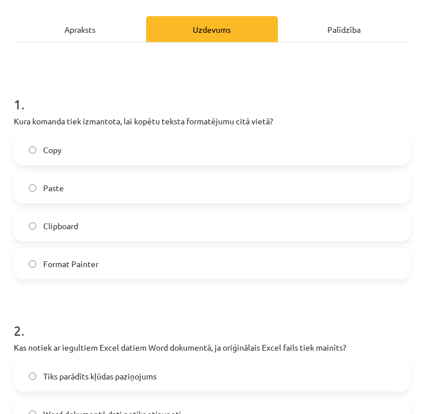
scroll to position [167, 0]
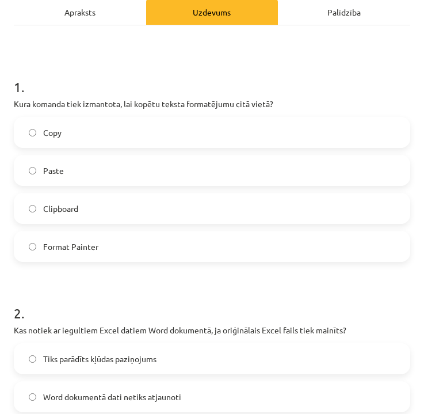
click at [63, 247] on span "Format Painter" at bounding box center [70, 247] width 55 height 12
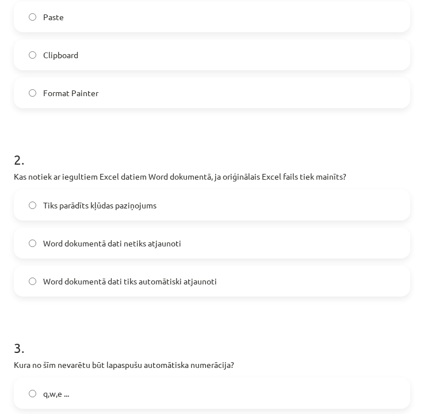
scroll to position [321, 0]
click at [100, 248] on span "Word dokumentā dati netiks atjaunoti" at bounding box center [112, 243] width 138 height 12
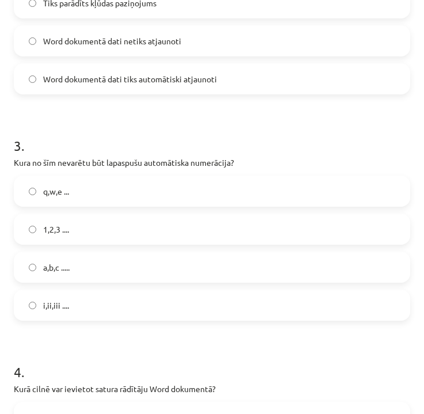
scroll to position [527, 0]
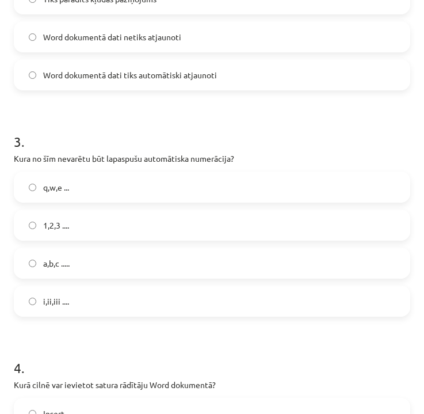
click at [67, 186] on span "q,w,e ..." at bounding box center [56, 187] width 26 height 12
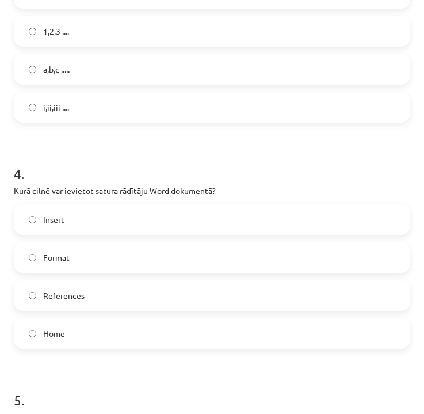
scroll to position [724, 0]
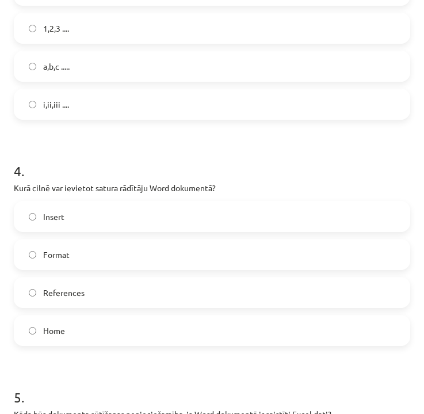
click at [94, 293] on label "References" at bounding box center [212, 292] width 394 height 29
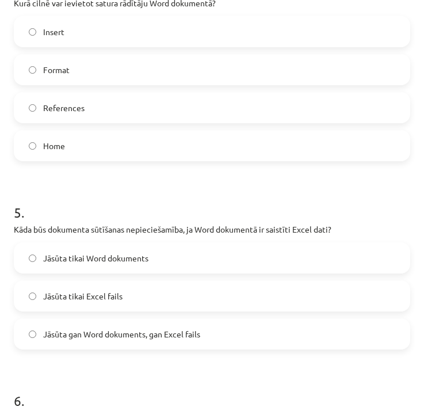
scroll to position [917, 0]
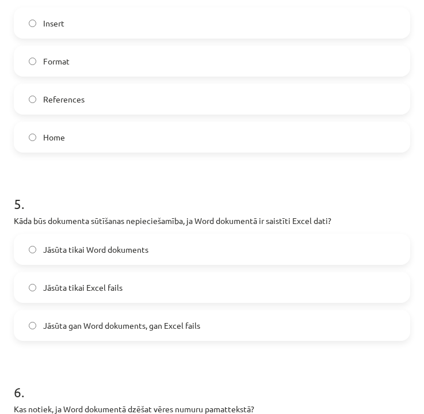
click at [129, 325] on span "Jāsūta gan Word dokuments, gan Excel fails" at bounding box center [121, 326] width 157 height 12
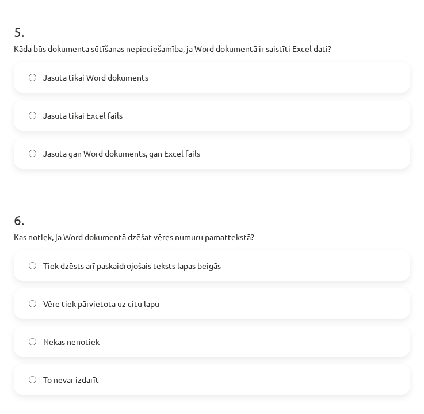
scroll to position [1091, 0]
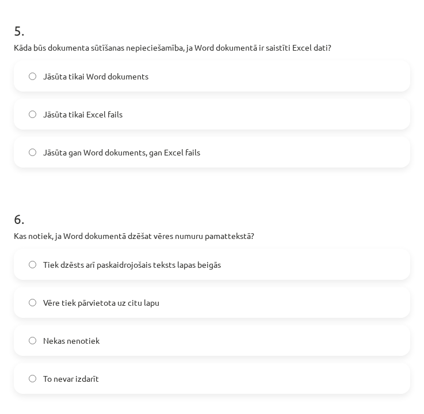
click at [122, 268] on span "Tiek dzēsts arī paskaidrojošais teksts lapas beigās" at bounding box center [132, 265] width 178 height 12
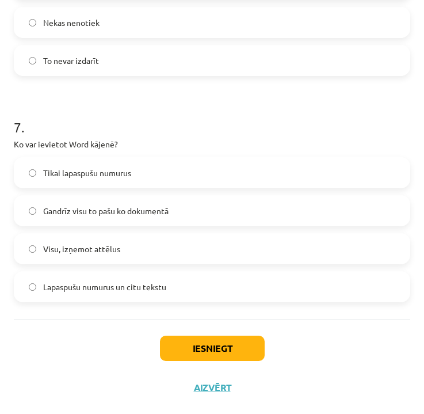
scroll to position [1410, 0]
click at [102, 210] on span "Gandrīz visu to pašu ko dokumentā" at bounding box center [106, 211] width 126 height 12
click at [203, 348] on button "Iesniegt" at bounding box center [212, 348] width 105 height 25
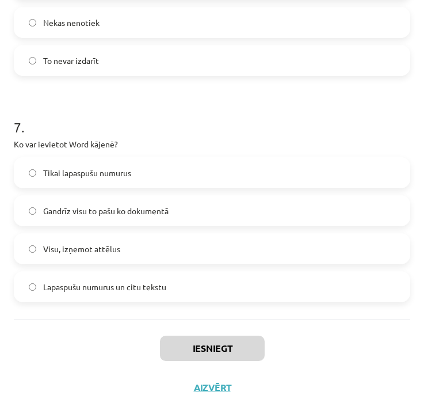
click at [200, 333] on div "Iesniegt Aizvērt" at bounding box center [212, 360] width 397 height 81
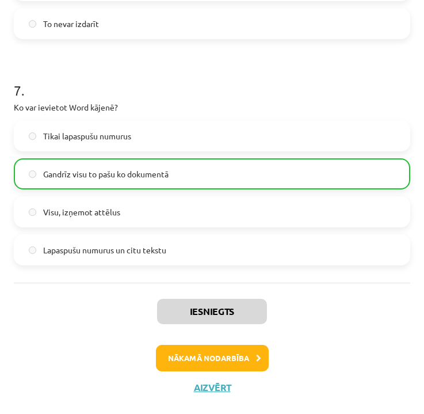
click at [208, 361] on button "Nākamā nodarbība" at bounding box center [212, 358] width 113 height 26
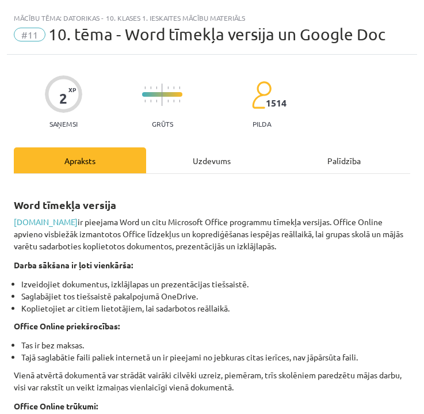
scroll to position [0, 0]
click at [60, 220] on link "[DOMAIN_NAME]" at bounding box center [46, 222] width 64 height 10
click at [221, 161] on div "Uzdevums" at bounding box center [212, 160] width 132 height 26
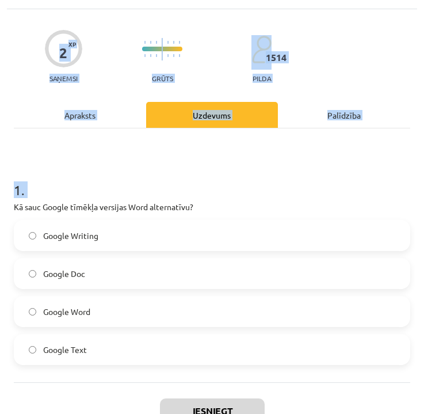
scroll to position [110, 0]
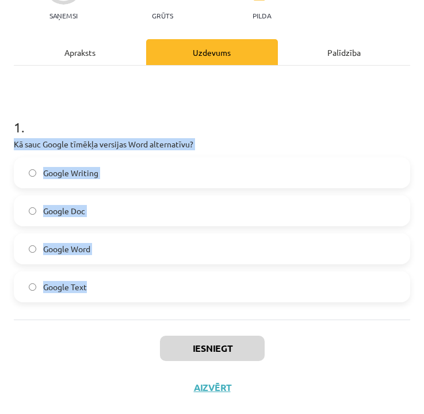
drag, startPoint x: 13, startPoint y: 243, endPoint x: 121, endPoint y: 303, distance: 123.5
click at [121, 303] on div "2 XP Saņemsi Grūts 1514 pilda Apraksts Uzdevums Palīdzība 1 . Kā sauc Google tī…" at bounding box center [212, 176] width 411 height 461
copy div "Kā sauc Google tīmēkļa versijas Word alternatīvu? Google Writing Google Doc Goo…"
click at [377, 353] on div "Iesniegt Aizvērt" at bounding box center [212, 360] width 397 height 81
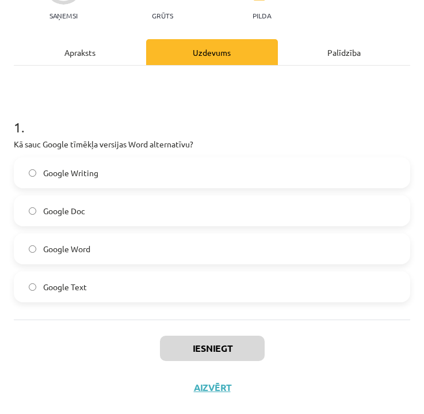
click at [377, 353] on div "Iesniegt Aizvērt" at bounding box center [212, 360] width 397 height 81
click at [106, 206] on label "Google Doc" at bounding box center [212, 210] width 394 height 29
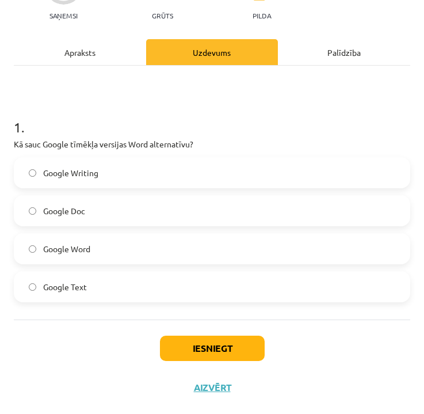
click at [182, 343] on button "Iesniegt" at bounding box center [212, 348] width 105 height 25
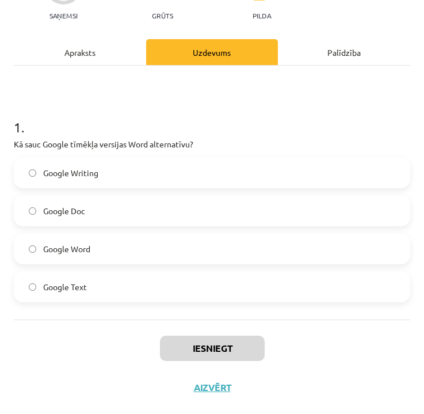
click at [350, 344] on div "Iesniegt Aizvērt" at bounding box center [212, 360] width 397 height 81
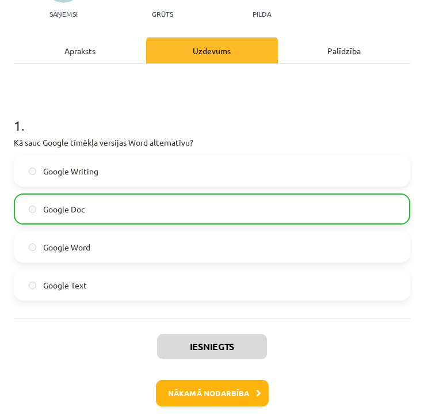
click at [405, 370] on div "Iesniegts Nākamā nodarbība Aizvērt" at bounding box center [212, 376] width 397 height 117
click at [237, 393] on button "Nākamā nodarbība" at bounding box center [212, 393] width 113 height 26
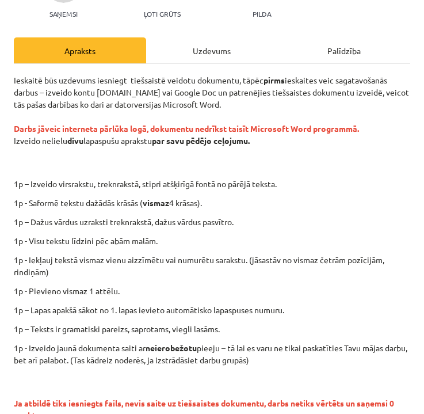
scroll to position [7, 0]
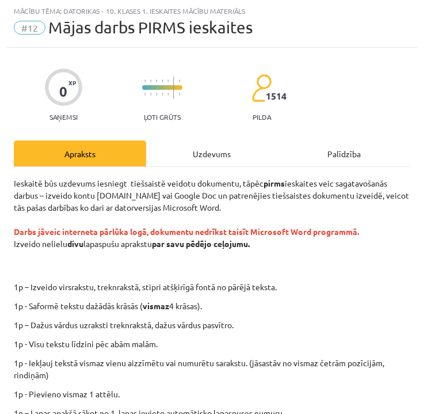
click at [228, 154] on div "Uzdevums" at bounding box center [212, 154] width 132 height 26
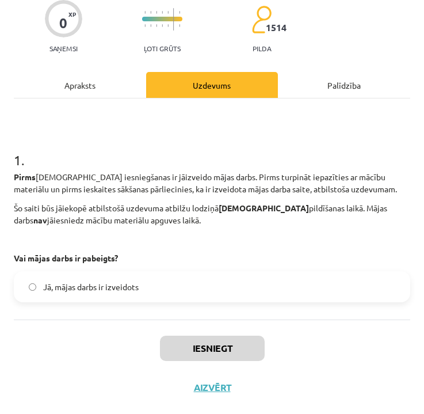
scroll to position [77, 0]
click at [119, 284] on span "Jā, mājas darbs ir izveidots" at bounding box center [91, 287] width 96 height 12
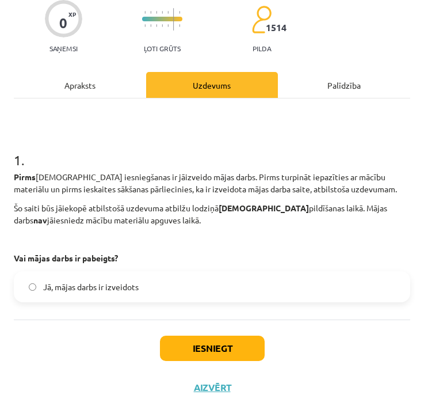
click at [225, 343] on button "Iesniegt" at bounding box center [212, 348] width 105 height 25
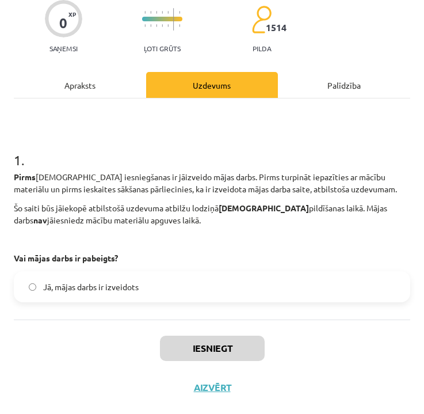
click at [77, 83] on div "Apraksts" at bounding box center [80, 85] width 132 height 26
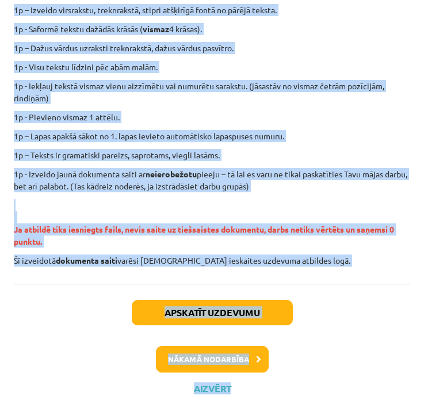
scroll to position [286, 0]
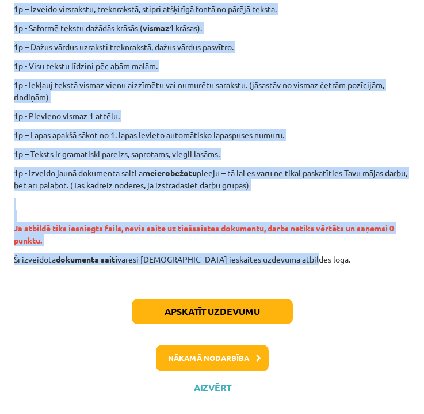
drag, startPoint x: 14, startPoint y: 71, endPoint x: 309, endPoint y: 270, distance: 355.5
click at [309, 270] on div "Ieskaitē būs uzdevums iesniegt tiešsaistē veidotu dokumentu, tāpēc pirms ieskai…" at bounding box center [212, 86] width 397 height 394
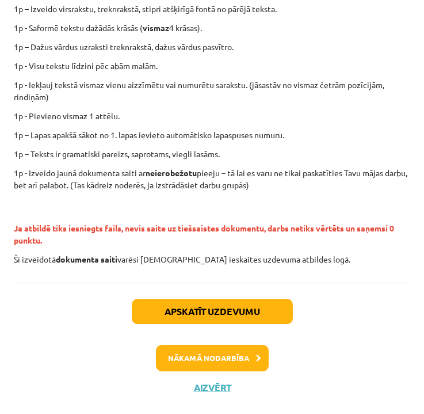
click at [360, 309] on div "Apskatīt uzdevumu Nākamā nodarbība Aizvērt" at bounding box center [212, 341] width 397 height 117
click at [256, 310] on button "Apskatīt uzdevumu" at bounding box center [212, 311] width 161 height 25
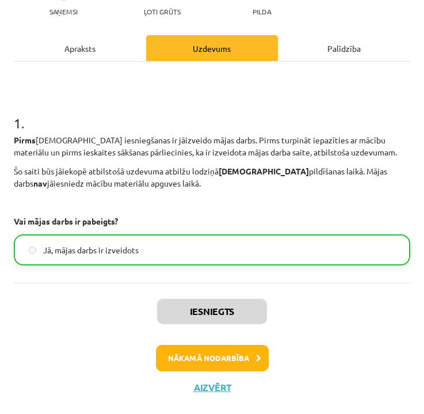
scroll to position [113, 0]
click at [238, 352] on button "Nākamā nodarbība" at bounding box center [212, 358] width 113 height 26
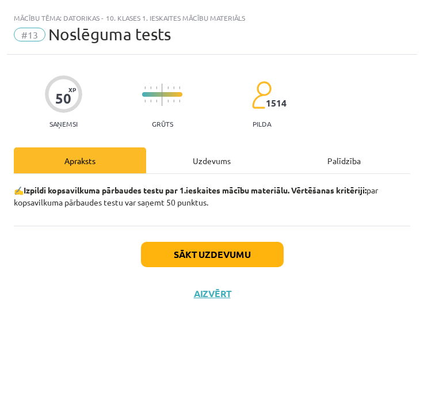
scroll to position [0, 0]
click at [223, 258] on button "Sākt uzdevumu" at bounding box center [212, 254] width 143 height 25
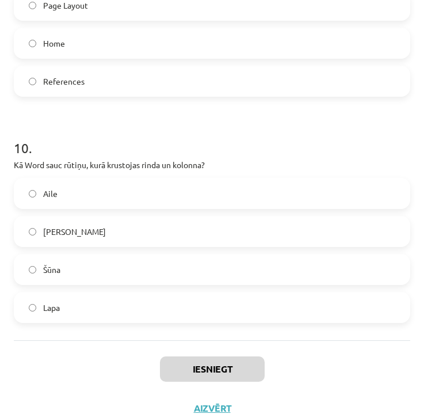
scroll to position [2125, 0]
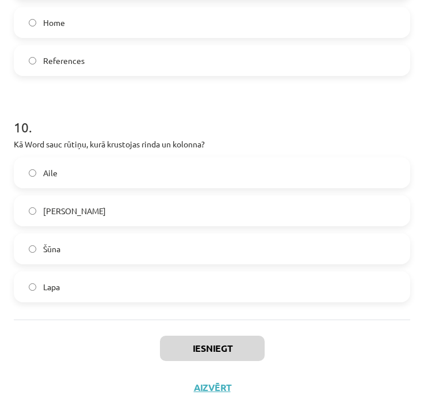
drag, startPoint x: 17, startPoint y: 122, endPoint x: 111, endPoint y: 307, distance: 207.3
click at [382, 359] on div "Iesniegt Aizvērt" at bounding box center [212, 360] width 397 height 81
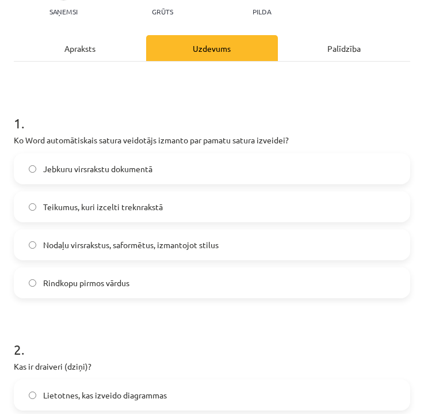
scroll to position [130, 0]
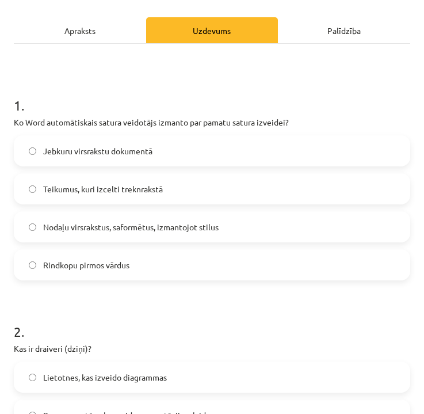
click at [116, 225] on span "Nodaļu virsrakstus, saformētus, izmantojot stilus" at bounding box center [131, 227] width 176 height 12
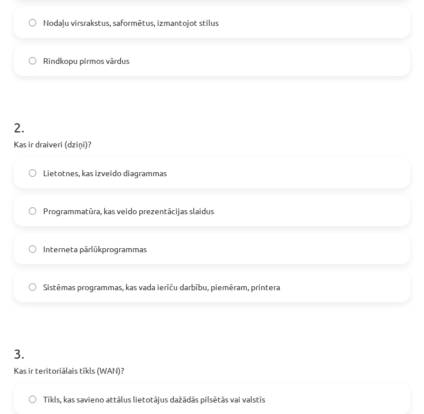
scroll to position [339, 0]
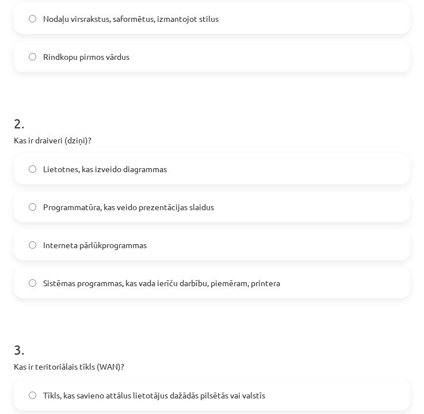
click at [135, 284] on span "Sistēmas programmas, kas vada ierīču darbību, piemēram, printera" at bounding box center [161, 283] width 237 height 12
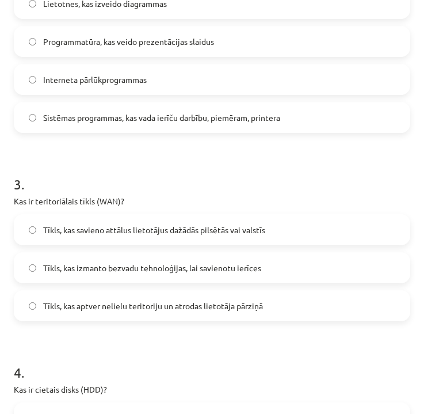
scroll to position [517, 0]
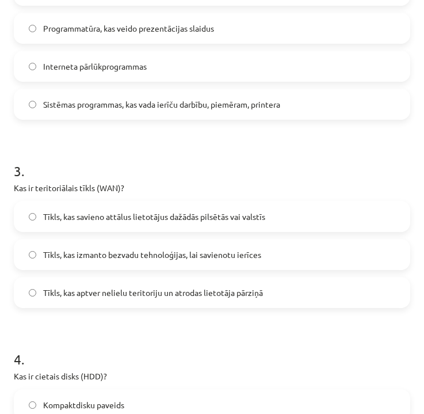
click at [117, 217] on span "Tīkls, kas savieno attālus lietotājus dažādās pilsētās vai valstīs" at bounding box center [154, 217] width 222 height 12
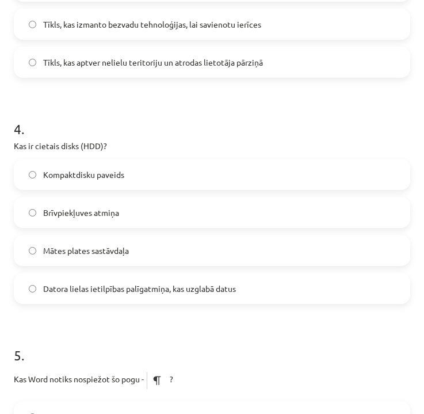
scroll to position [749, 0]
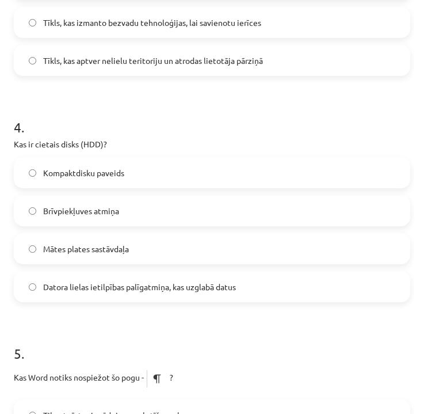
click at [119, 291] on span "Datora lielas ietilpības palīgatmiņa, kas uzglabā datus" at bounding box center [139, 287] width 193 height 12
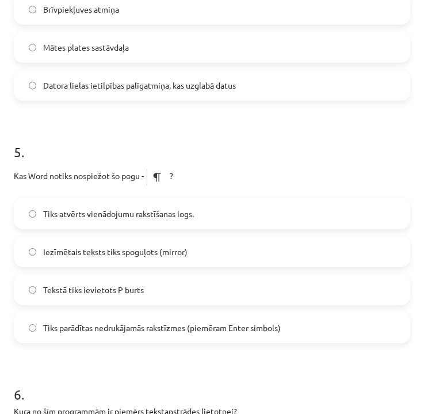
scroll to position [951, 0]
click at [113, 325] on span "Tiks parādītas nedrukājamās rakstīzmes (piemēram Enter simbols)" at bounding box center [162, 327] width 238 height 12
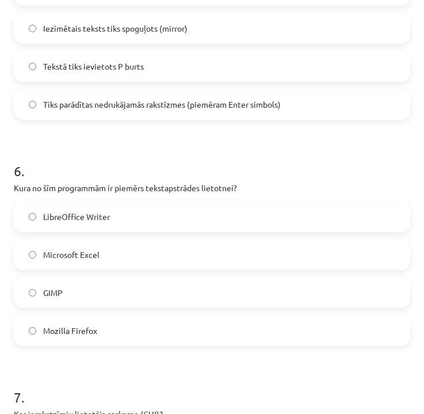
scroll to position [1178, 0]
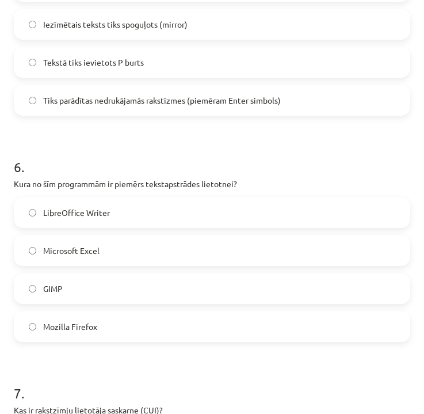
click at [99, 215] on span "LibreOffice Writer" at bounding box center [76, 213] width 67 height 12
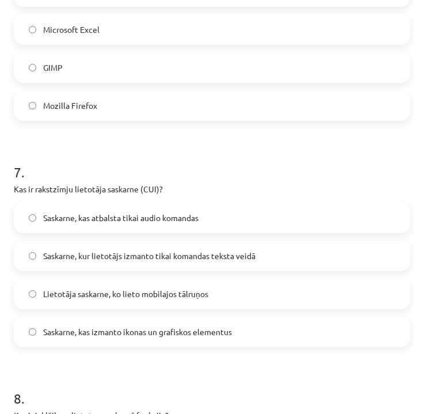
scroll to position [1400, 0]
click at [196, 254] on span "Saskarne, kur lietotājs izmanto tikai komandas teksta veidā" at bounding box center [149, 255] width 212 height 12
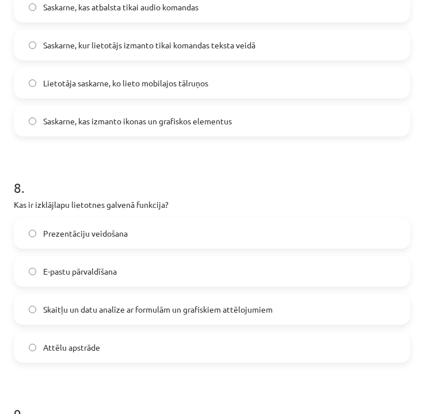
scroll to position [1636, 0]
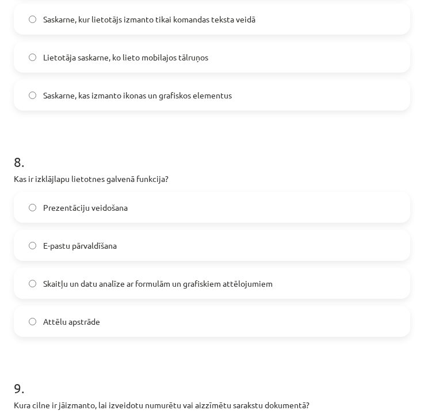
click at [136, 283] on span "Skaitļu un datu analīze ar formulām un grafiskiem attēlojumiem" at bounding box center [158, 284] width 230 height 12
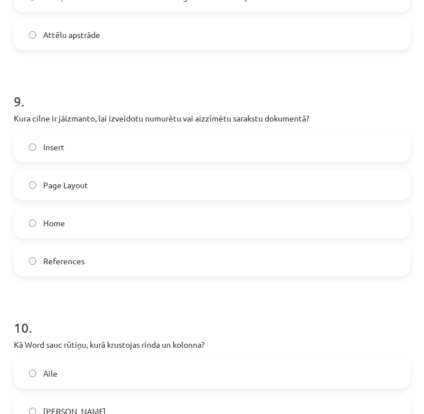
scroll to position [1925, 0]
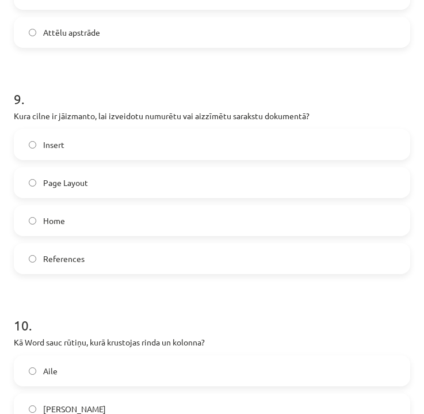
click at [111, 225] on label "Home" at bounding box center [212, 220] width 394 height 29
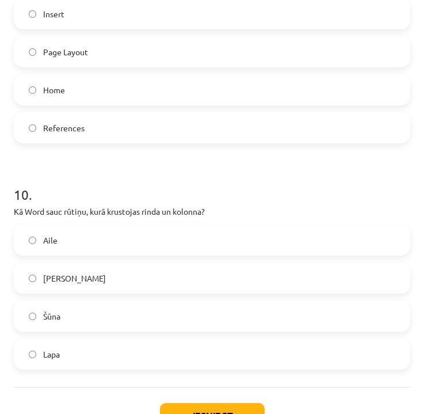
scroll to position [2059, 0]
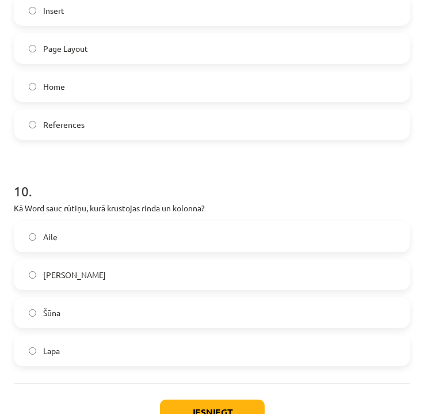
click at [87, 313] on label "Šūna" at bounding box center [212, 312] width 394 height 29
click at [188, 402] on button "Iesniegt" at bounding box center [212, 412] width 105 height 25
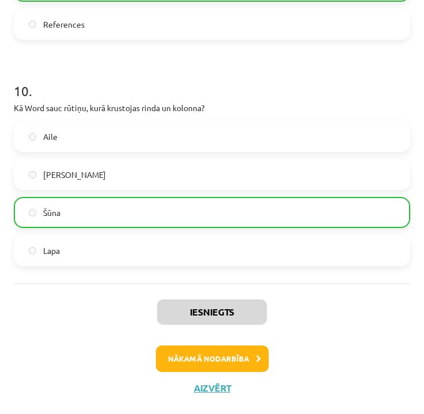
click at [238, 356] on button "Nākamā nodarbība" at bounding box center [212, 359] width 113 height 26
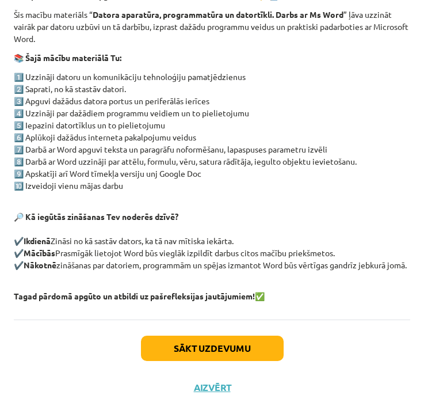
scroll to position [208, 0]
click at [233, 347] on button "Sākt uzdevumu" at bounding box center [212, 348] width 143 height 25
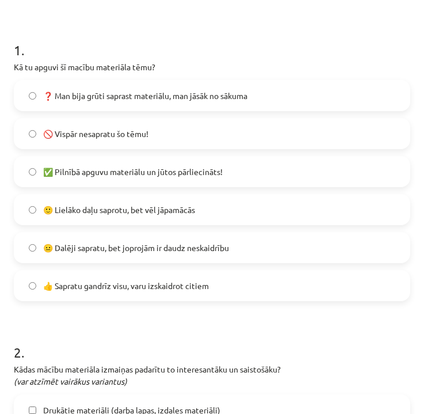
scroll to position [187, 0]
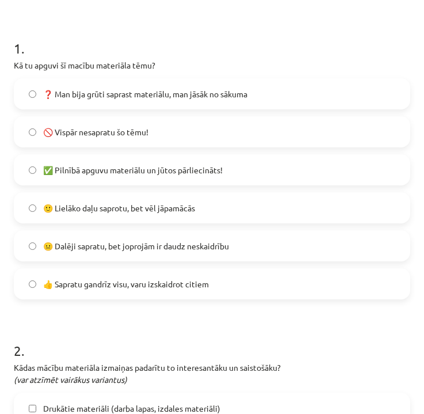
click at [142, 211] on span "🙂 Lielāko daļu saprotu, bet vēl jāpamācās" at bounding box center [119, 208] width 152 height 12
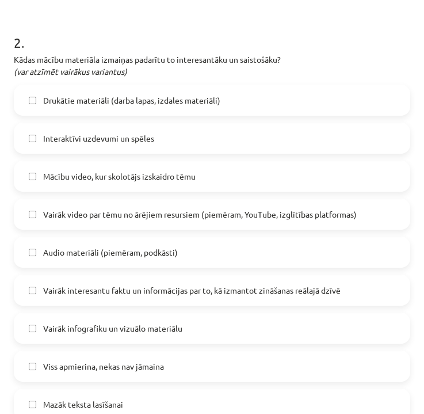
scroll to position [507, 0]
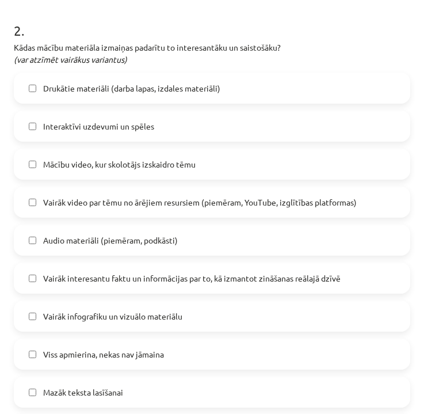
click at [169, 241] on span "Audio materiāli (piemēram, podkāsti)" at bounding box center [110, 240] width 135 height 12
click at [199, 290] on label "Vairāk interesantu faktu un informācijas par to, kā izmantot zināšanas reālajā …" at bounding box center [212, 278] width 394 height 29
click at [188, 281] on span "Vairāk interesantu faktu un informācijas par to, kā izmantot zināšanas reālajā …" at bounding box center [192, 278] width 298 height 12
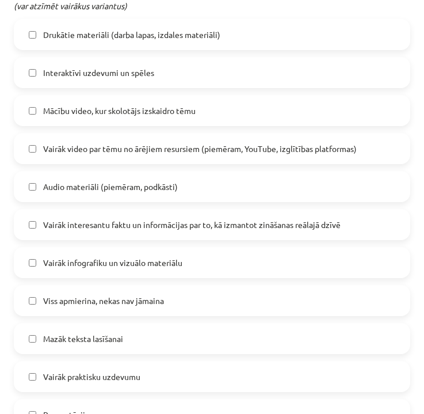
scroll to position [586, 0]
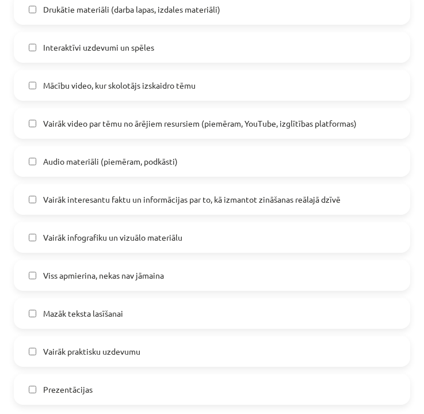
click at [124, 202] on span "Vairāk interesantu faktu un informācijas par to, kā izmantot zināšanas reālajā …" at bounding box center [192, 199] width 298 height 12
click at [93, 162] on span "Audio materiāli (piemēram, podkāsti)" at bounding box center [110, 161] width 135 height 12
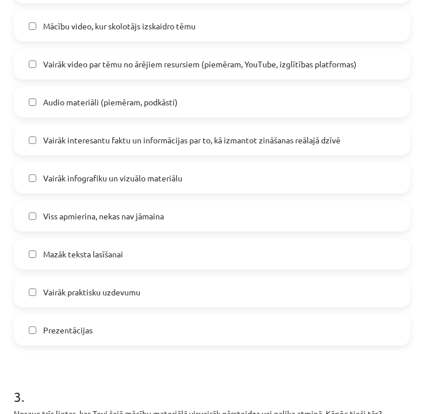
scroll to position [668, 0]
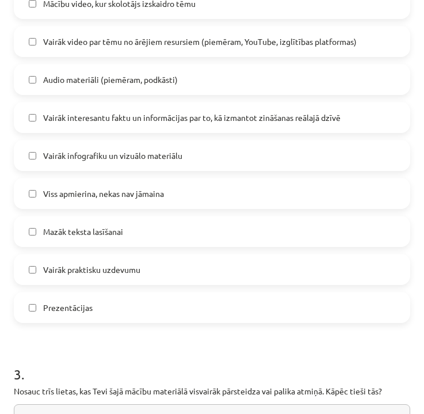
click at [95, 228] on span "Mazāk teksta lasīšanai" at bounding box center [83, 232] width 80 height 12
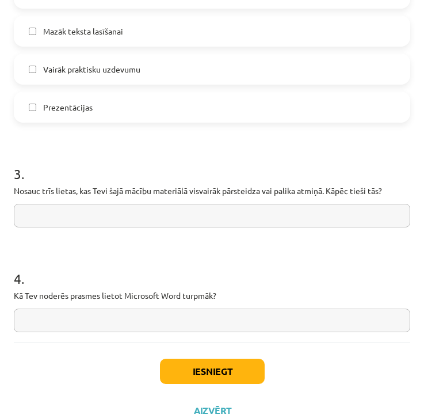
scroll to position [871, 0]
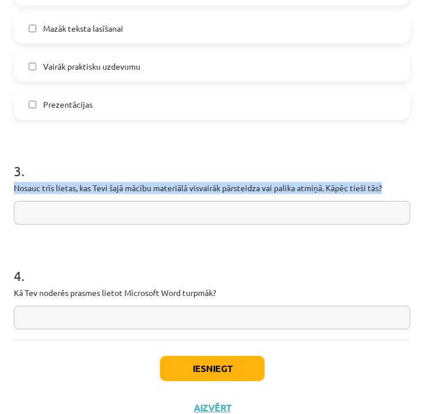
drag, startPoint x: 16, startPoint y: 188, endPoint x: 393, endPoint y: 186, distance: 377.2
click at [393, 186] on p "Nosauc trīs lietas, kas Tevi šajā mācību materiālā visvairāk pārsteidza vai pal…" at bounding box center [212, 188] width 397 height 12
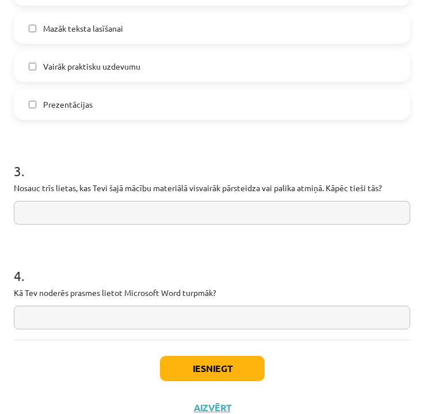
click at [394, 255] on h1 "4 ." at bounding box center [212, 266] width 397 height 36
click at [28, 214] on input "text" at bounding box center [212, 213] width 397 height 24
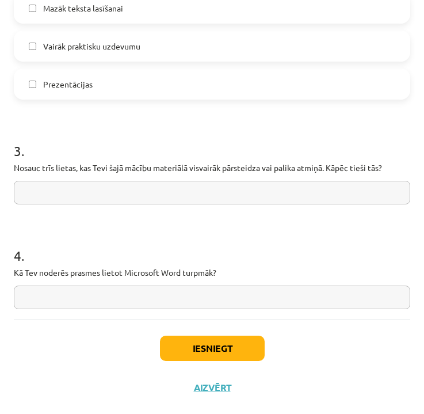
scroll to position [893, 0]
click at [217, 183] on input "text" at bounding box center [212, 193] width 397 height 24
paste input "**********"
type input "**********"
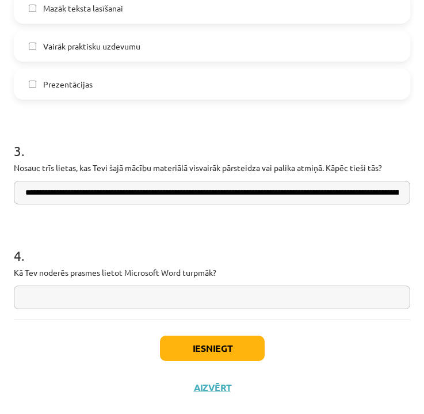
drag, startPoint x: 27, startPoint y: 192, endPoint x: 225, endPoint y: 194, distance: 197.5
click at [224, 194] on input "**********" at bounding box center [212, 193] width 397 height 24
click at [319, 192] on input "**********" at bounding box center [212, 193] width 397 height 24
drag, startPoint x: 400, startPoint y: 191, endPoint x: 0, endPoint y: 182, distance: 399.7
click at [0, 182] on div "Mācību tēma: Datorikas - 10. klases 1. ieskaites mācību materiāls #14 Temata ap…" at bounding box center [212, 207] width 424 height 414
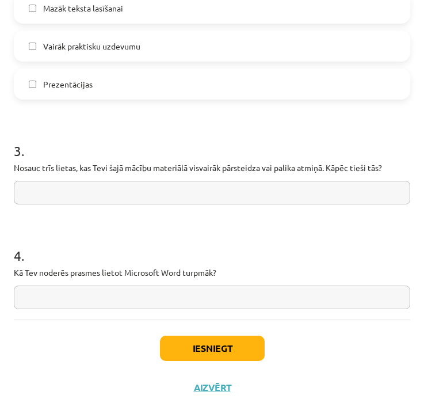
paste input "**********"
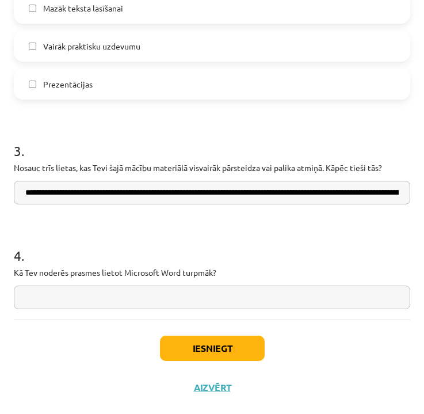
click at [25, 192] on input "**********" at bounding box center [212, 193] width 397 height 24
click at [89, 192] on input "**********" at bounding box center [212, 193] width 397 height 24
type input "**********"
click at [133, 296] on input "text" at bounding box center [212, 298] width 397 height 24
drag, startPoint x: 14, startPoint y: 269, endPoint x: 251, endPoint y: 282, distance: 237.6
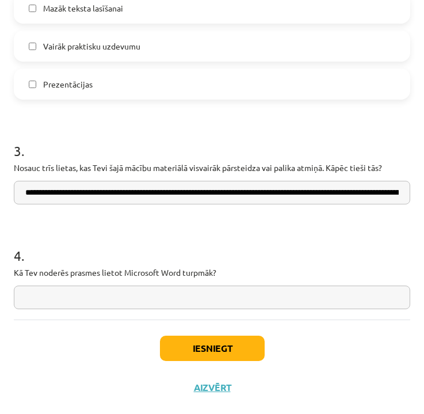
click at [251, 282] on div "4 . Kā Tev noderēs prasmes lietot Microsoft Word turpmāk?" at bounding box center [212, 268] width 397 height 82
click at [71, 292] on input "text" at bounding box center [212, 298] width 397 height 24
paste input "**********"
type input "**********"
drag, startPoint x: 262, startPoint y: 291, endPoint x: 3, endPoint y: 290, distance: 258.6
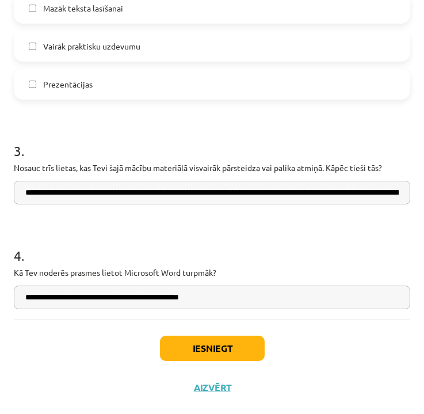
click at [0, 289] on div "Mācību tēma: Datorikas - 10. klases 1. ieskaites mācību materiāls #14 Temata ap…" at bounding box center [212, 207] width 424 height 414
paste input "**********"
click at [63, 297] on input "**********" at bounding box center [212, 298] width 397 height 24
type input "**********"
click at [74, 320] on div "Iesniegt Aizvērt" at bounding box center [212, 360] width 397 height 81
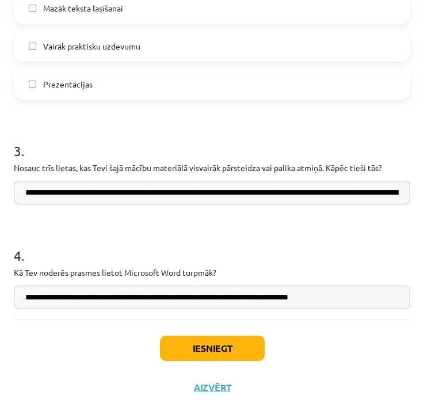
click at [219, 352] on button "Iesniegt" at bounding box center [212, 348] width 105 height 25
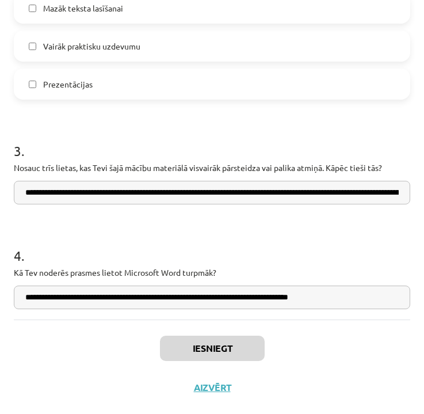
scroll to position [1831, 0]
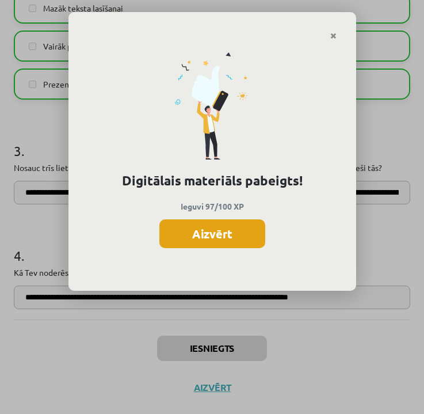
click at [204, 227] on button "Aizvērt" at bounding box center [213, 233] width 106 height 29
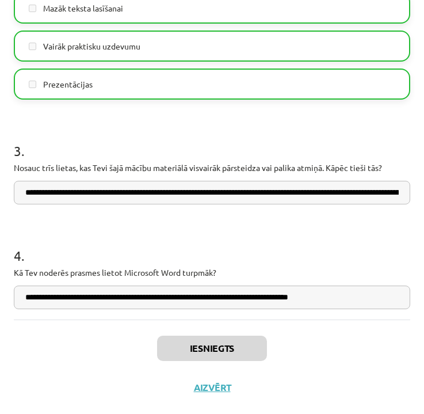
click at [215, 386] on button "Aizvērt" at bounding box center [213, 388] width 44 height 12
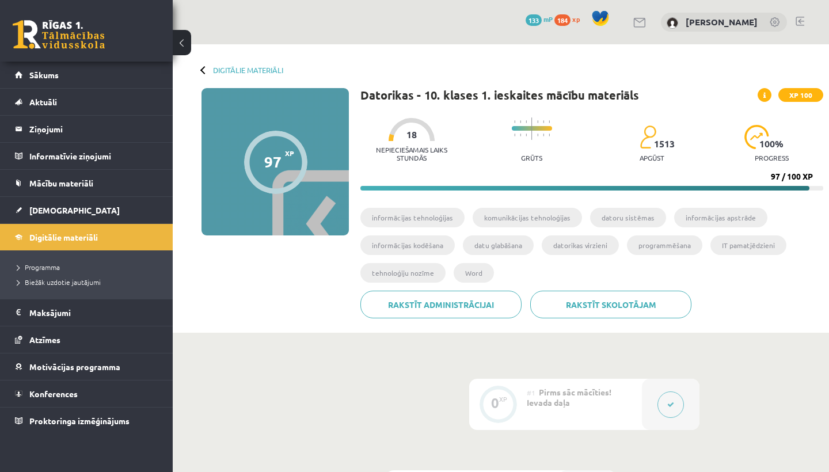
scroll to position [0, 0]
click at [548, 221] on li "komunikācijas tehnoloģijas" at bounding box center [527, 218] width 109 height 20
click at [545, 214] on li "komunikācijas tehnoloģijas" at bounding box center [527, 218] width 109 height 20
click at [475, 273] on li "Word" at bounding box center [474, 273] width 40 height 20
click at [52, 211] on span "[DEMOGRAPHIC_DATA]" at bounding box center [74, 210] width 90 height 10
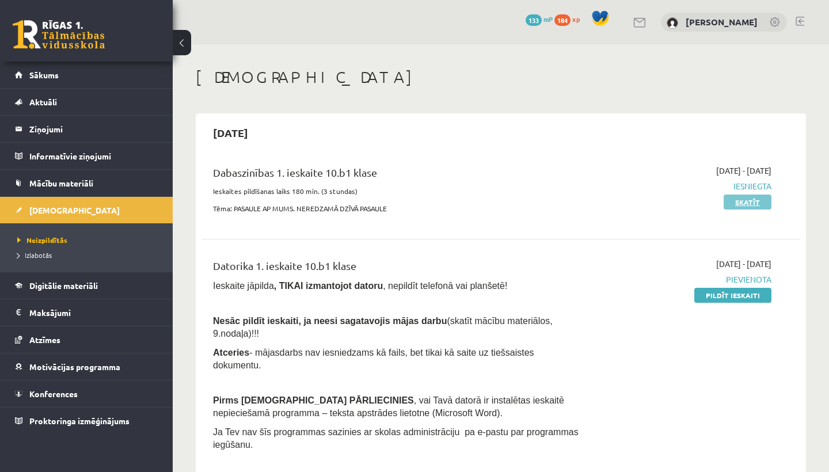
click at [743, 199] on link "Skatīt" at bounding box center [748, 202] width 48 height 15
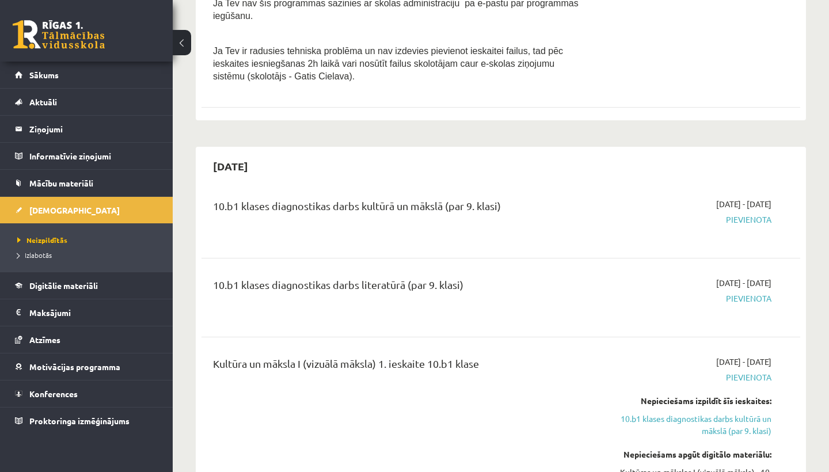
scroll to position [428, 0]
click at [753, 215] on span "Pievienota" at bounding box center [684, 221] width 174 height 12
click at [742, 295] on span "Pievienota" at bounding box center [684, 300] width 174 height 12
click at [743, 215] on span "Pievienota" at bounding box center [684, 221] width 174 height 12
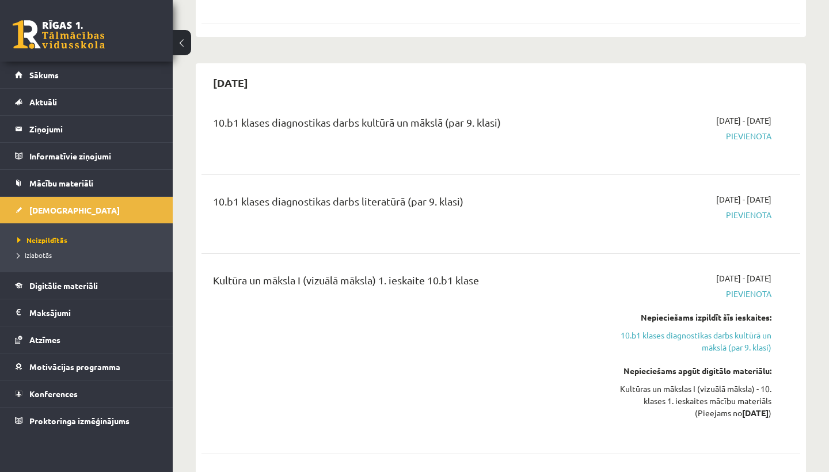
scroll to position [517, 0]
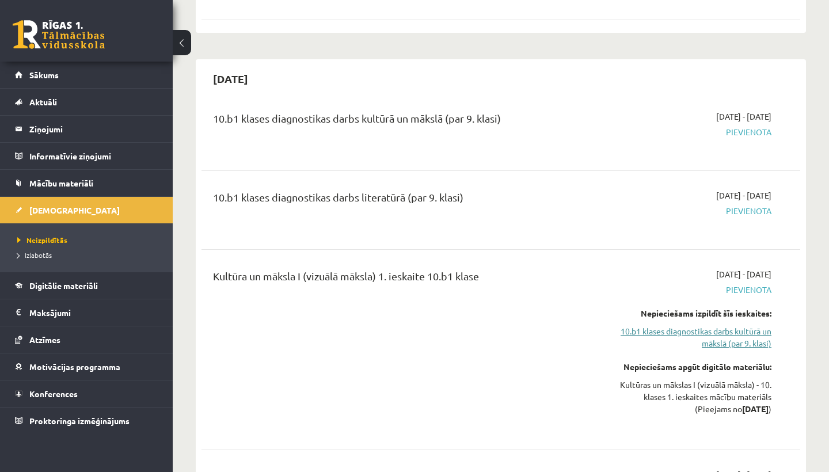
click at [739, 326] on link "10.b1 klases diagnostikas darbs kultūrā un mākslā (par 9. klasi)" at bounding box center [684, 337] width 174 height 24
